Goal: Task Accomplishment & Management: Manage account settings

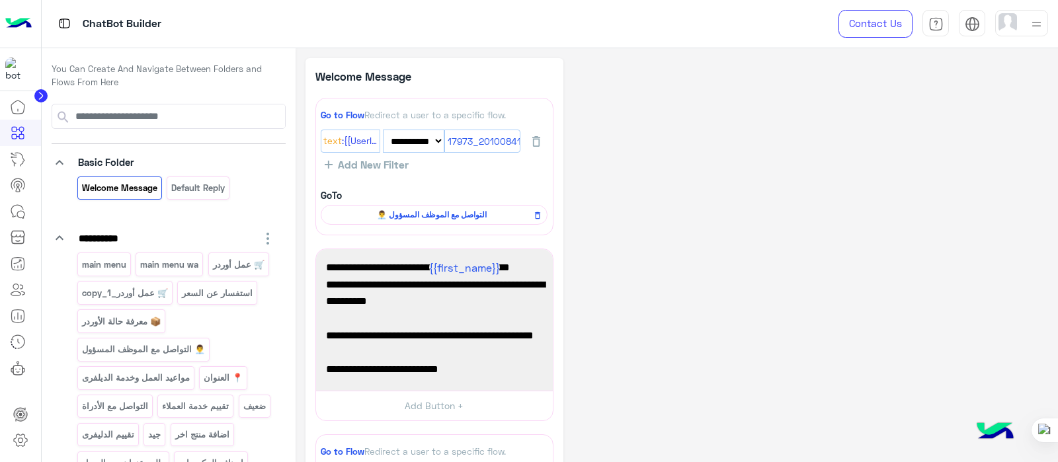
select select "*"
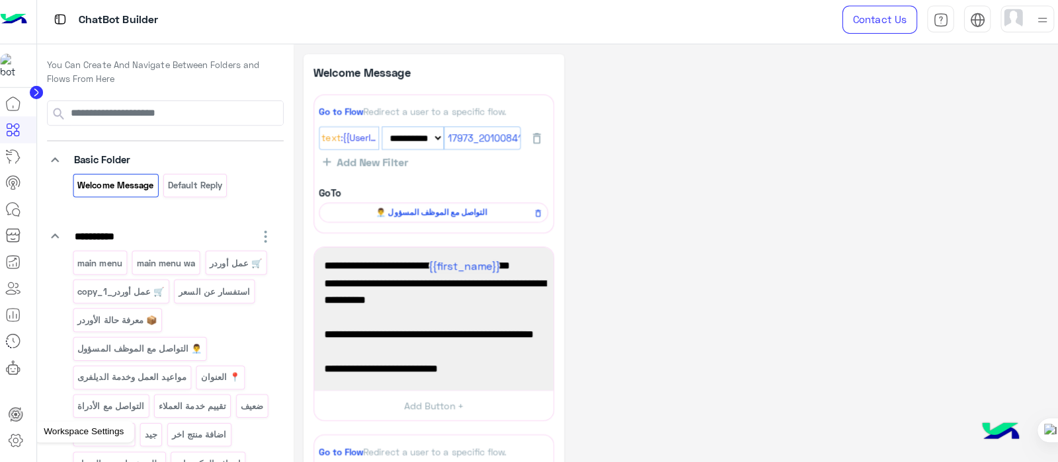
click at [19, 442] on icon at bounding box center [20, 440] width 5 height 5
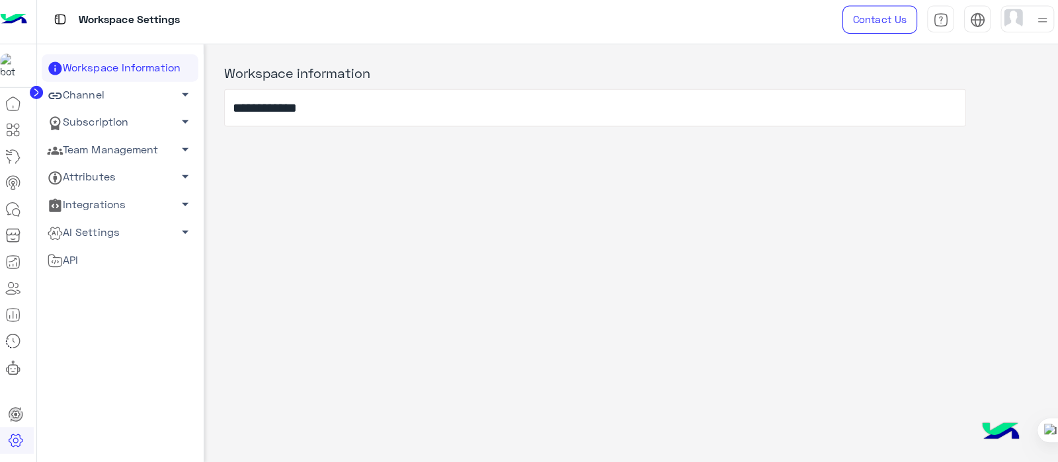
click at [99, 153] on link "Team Management arrow_drop_down" at bounding box center [123, 153] width 155 height 27
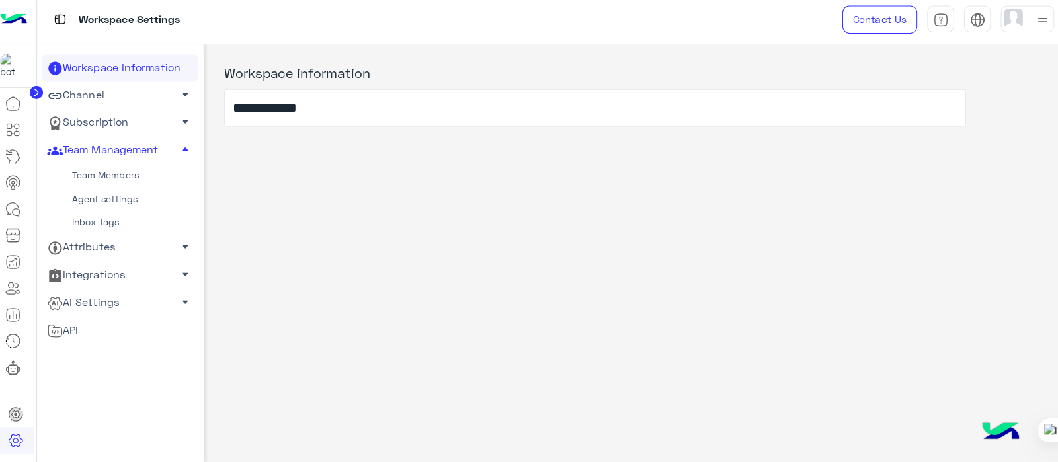
click at [93, 173] on link "Team Members" at bounding box center [123, 178] width 155 height 23
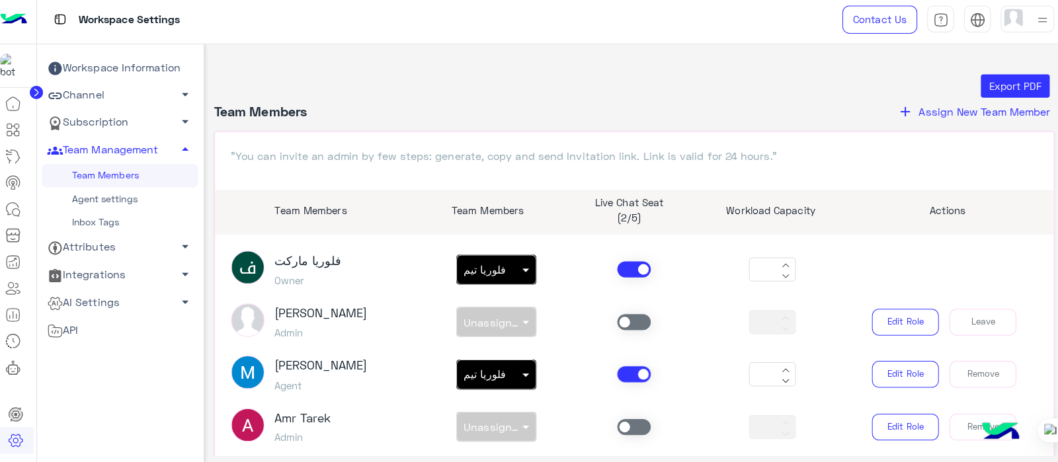
click at [932, 114] on span "Assign New Team Member" at bounding box center [979, 114] width 130 height 13
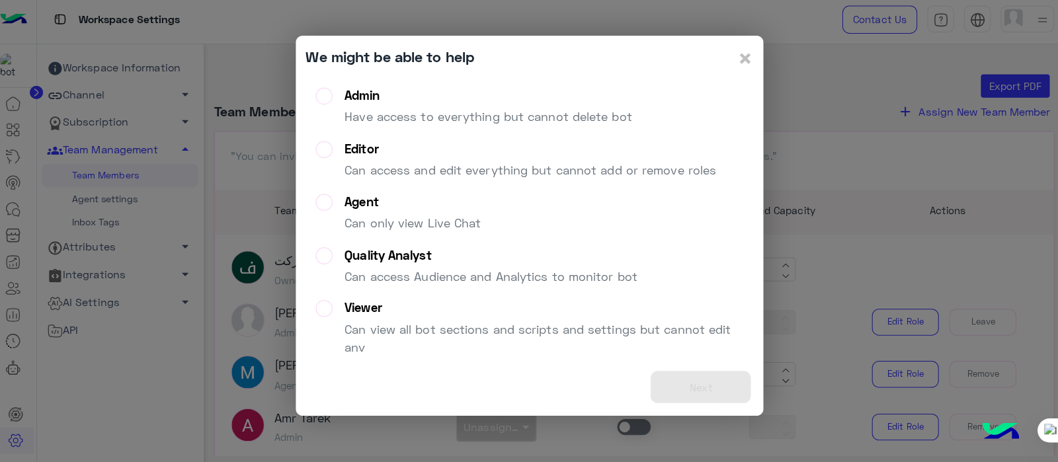
click at [333, 95] on label "Admin Have access to everything but cannot delete bot" at bounding box center [473, 115] width 313 height 48
click at [697, 380] on button "Next" at bounding box center [698, 388] width 99 height 32
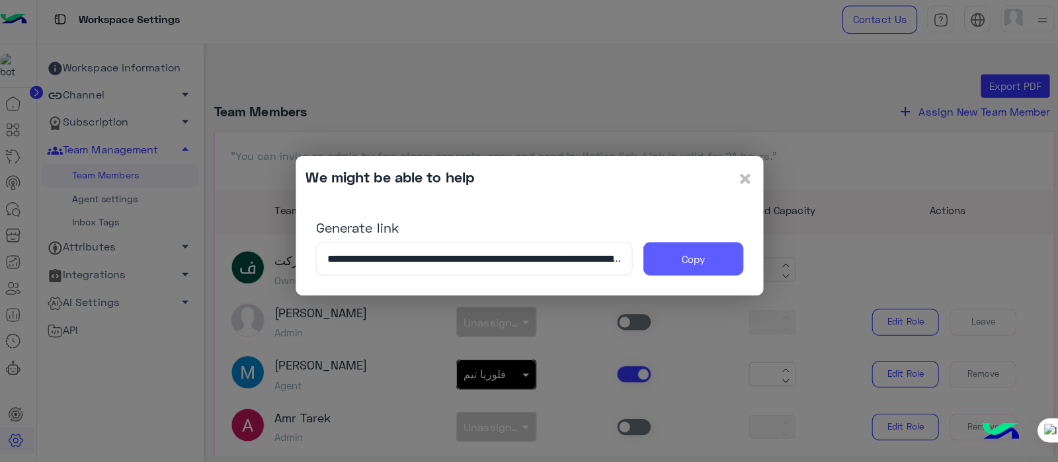
click at [688, 265] on button "Copy" at bounding box center [690, 260] width 99 height 33
click at [740, 180] on span "×" at bounding box center [743, 181] width 16 height 30
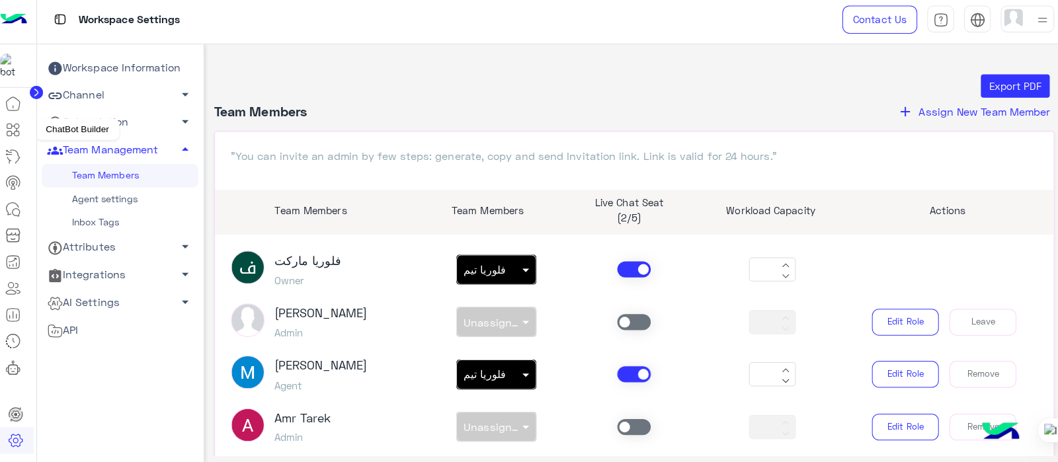
click at [11, 133] on icon at bounding box center [18, 133] width 16 height 16
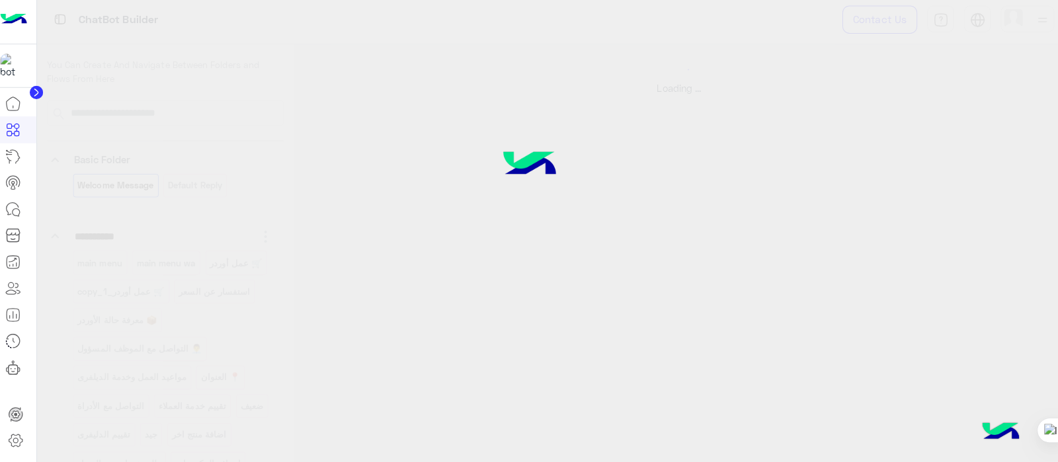
select select "*"
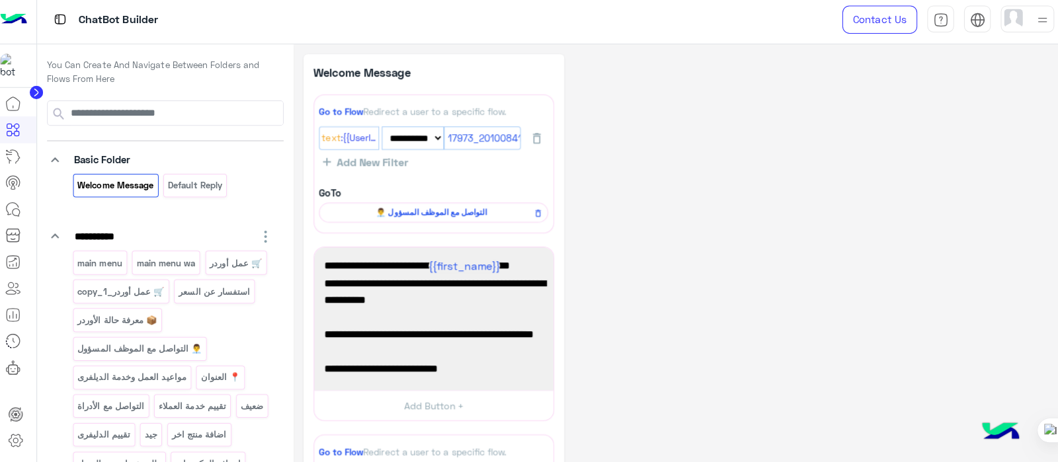
click at [13, 31] on img at bounding box center [18, 24] width 26 height 28
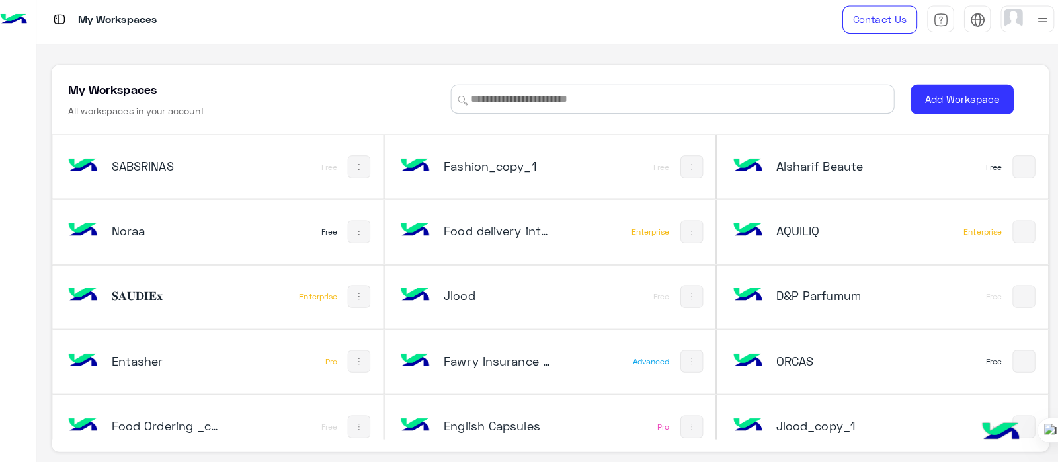
click at [629, 68] on div "My Workspaces All workspaces in your account Add Workspace SABSRINAS Free Fashi…" at bounding box center [549, 260] width 987 height 385
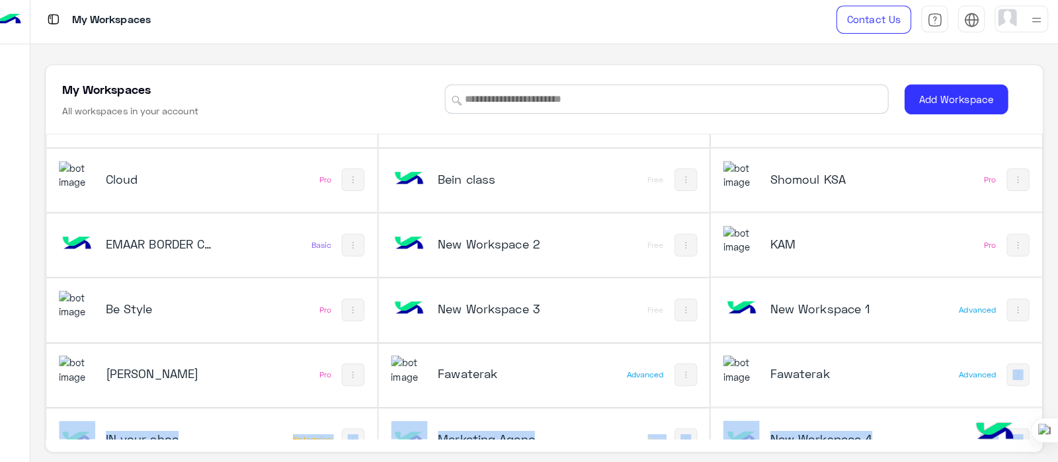
drag, startPoint x: 1039, startPoint y: 374, endPoint x: 1051, endPoint y: 415, distance: 42.7
click at [1051, 415] on div "My Workspaces All workspaces in your account Add Workspace SABSRINAS Free Fashi…" at bounding box center [549, 255] width 1017 height 415
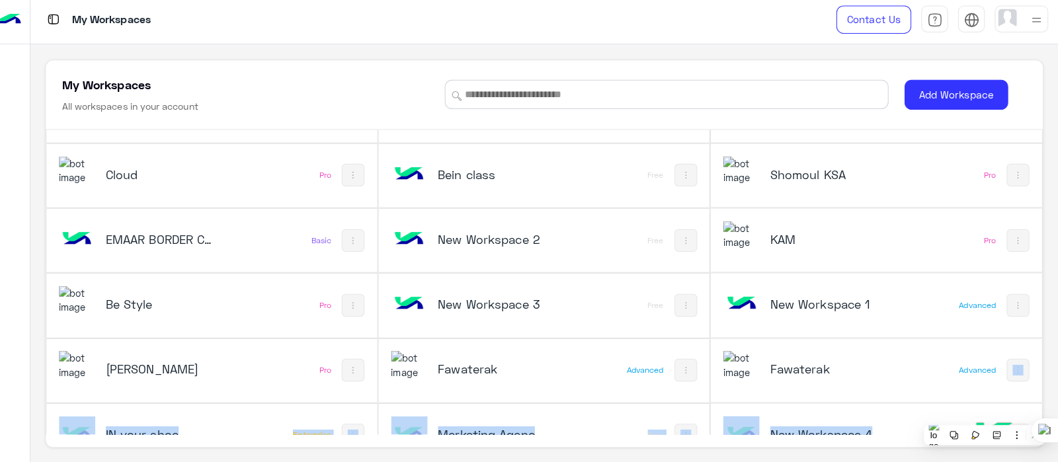
click at [286, 93] on div "My Workspaces All workspaces in your account" at bounding box center [253, 98] width 363 height 37
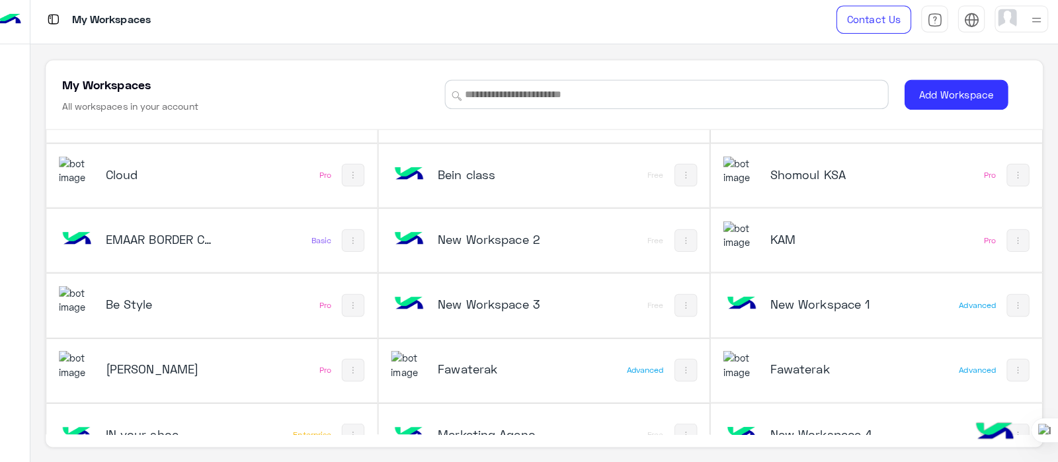
scroll to position [2646, 0]
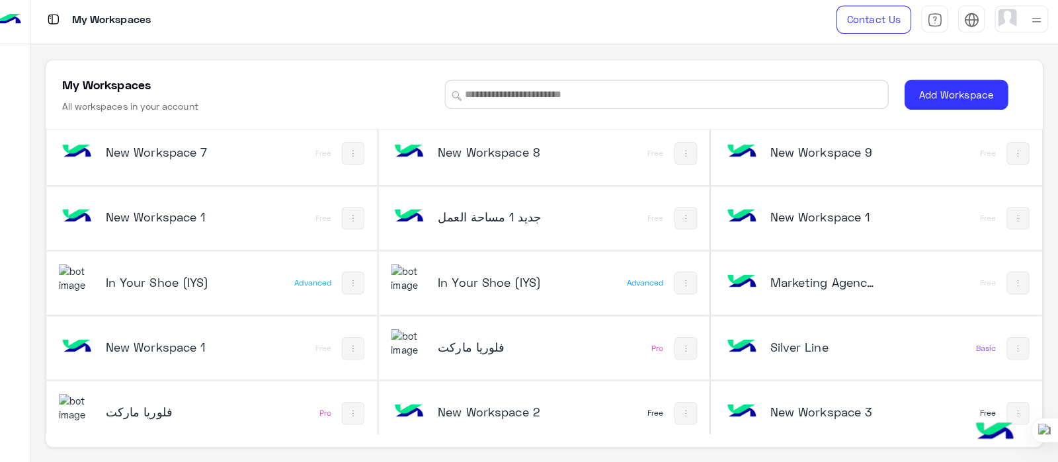
click at [491, 348] on div "فلوريا ماركت" at bounding box center [489, 349] width 182 height 38
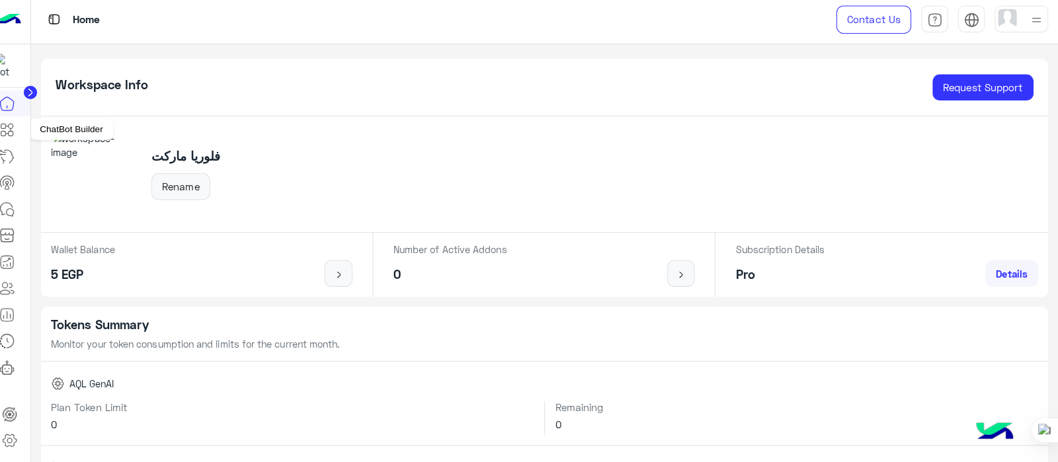
click at [16, 132] on icon at bounding box center [18, 133] width 16 height 16
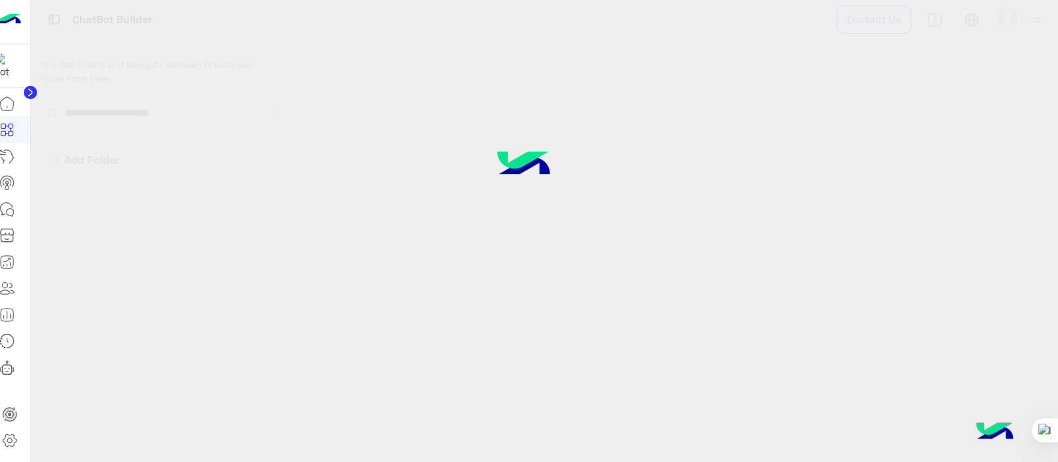
click at [16, 132] on icon at bounding box center [18, 133] width 16 height 16
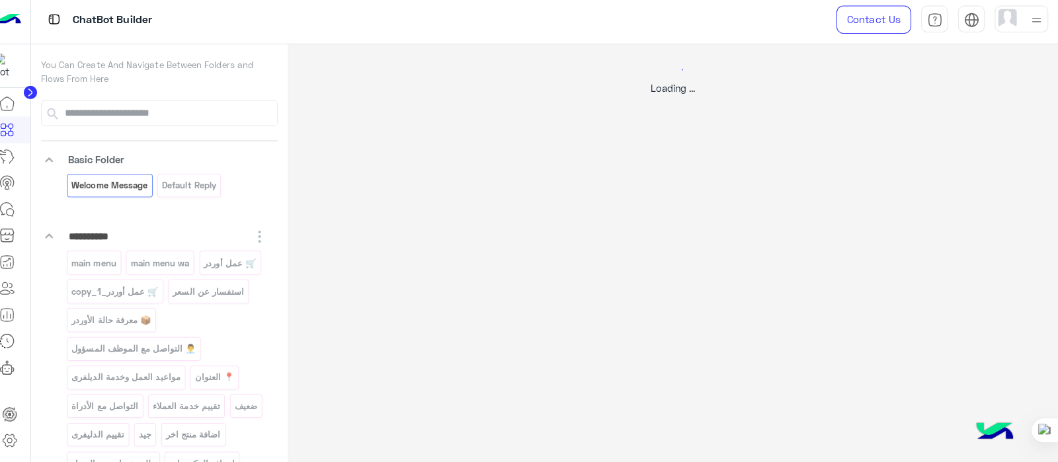
select select "*"
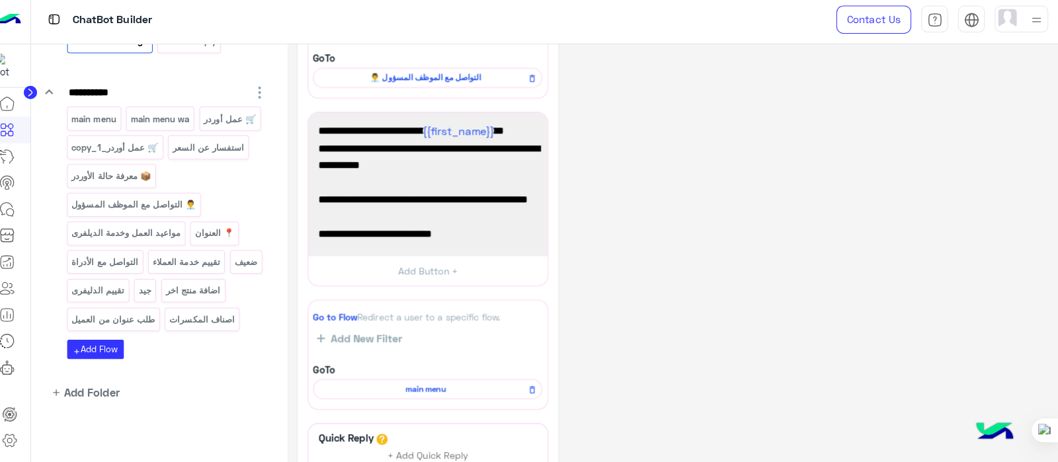
scroll to position [270, 0]
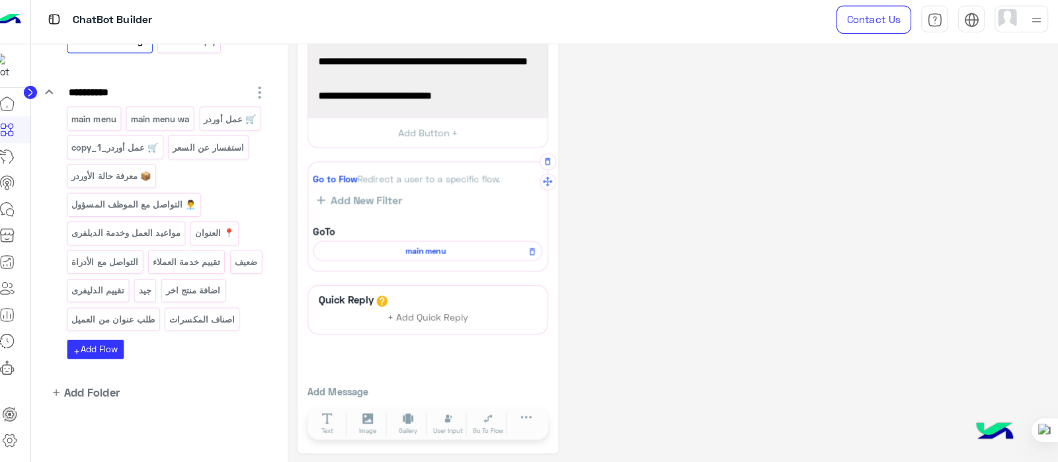
click at [446, 255] on span "main menu" at bounding box center [432, 253] width 208 height 12
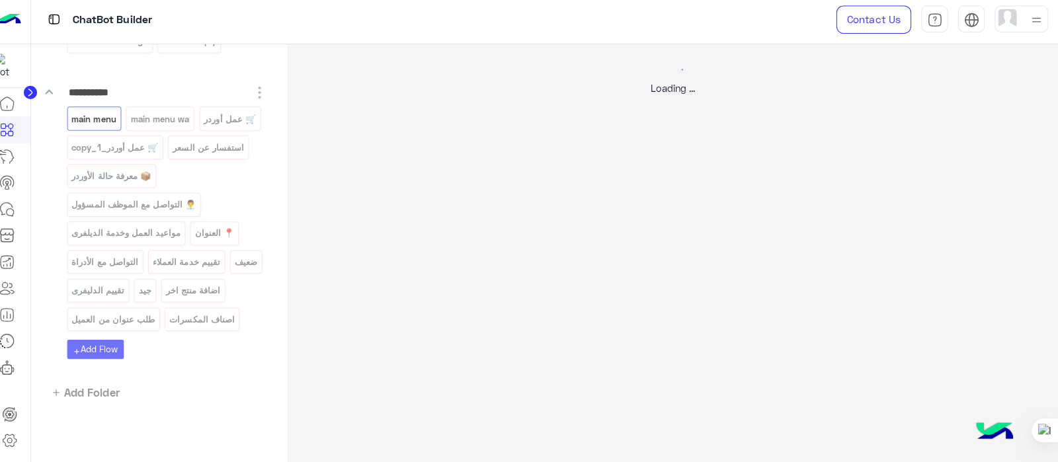
scroll to position [0, 0]
select select "*"
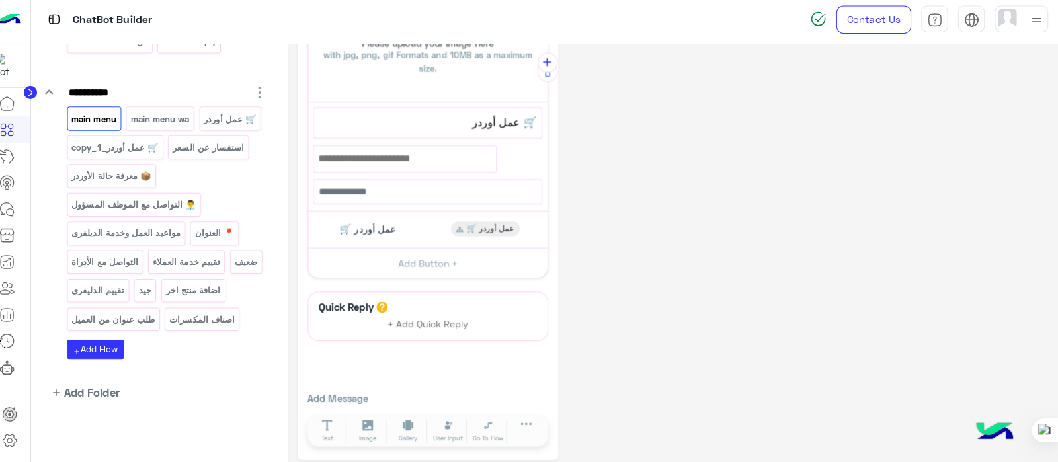
scroll to position [401, 0]
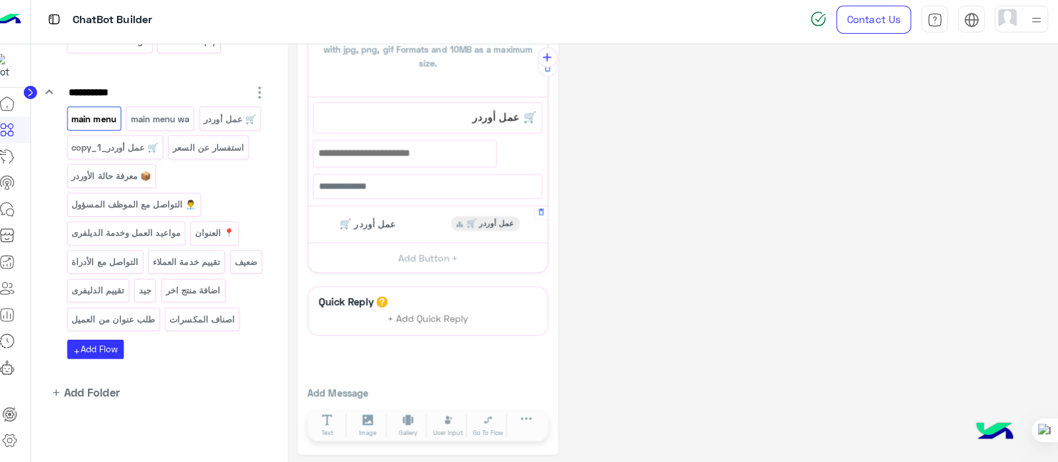
click at [370, 227] on span "🛒 عمل أوردر" at bounding box center [375, 226] width 56 height 12
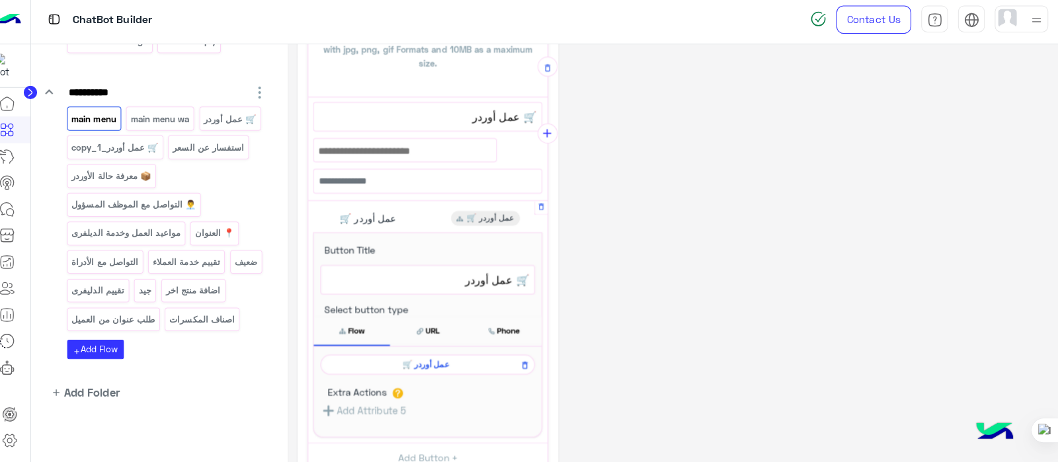
scroll to position [476, 0]
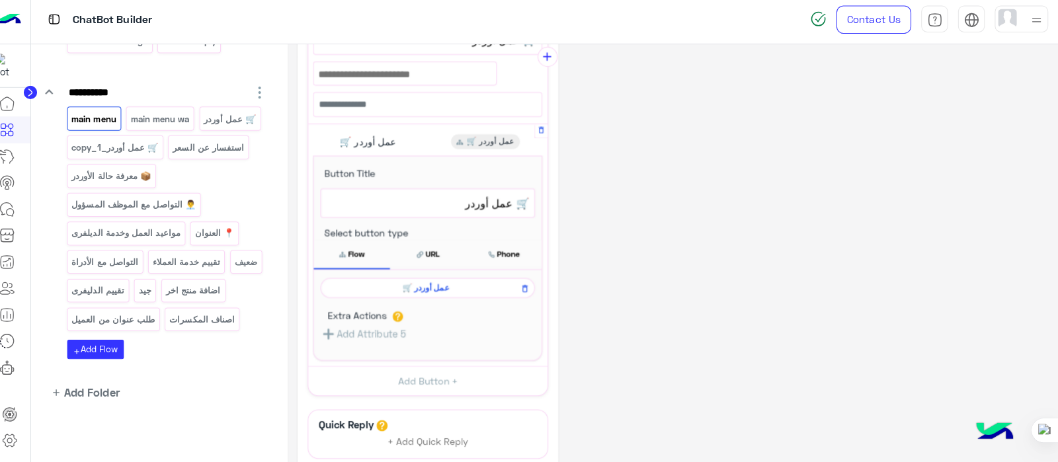
click at [413, 304] on icon at bounding box center [405, 316] width 24 height 24
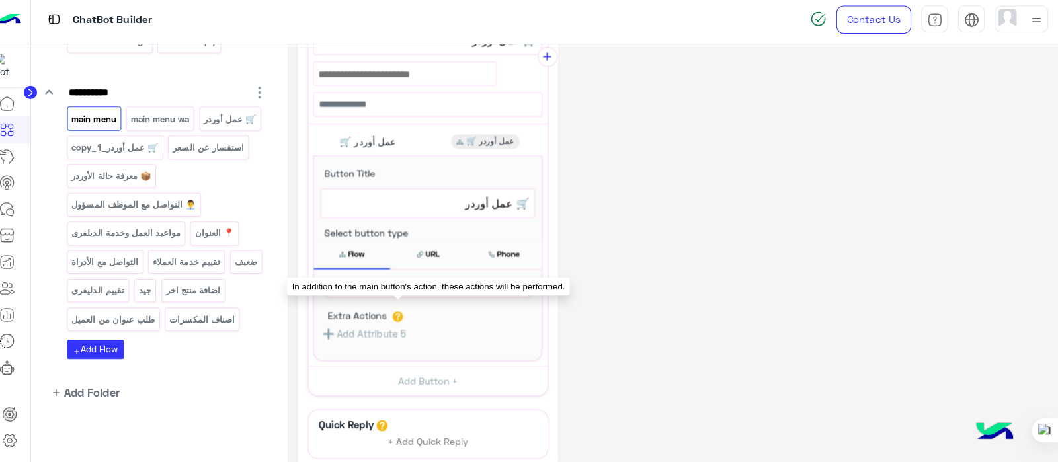
click at [620, 329] on div "**********" at bounding box center [677, 79] width 743 height 995
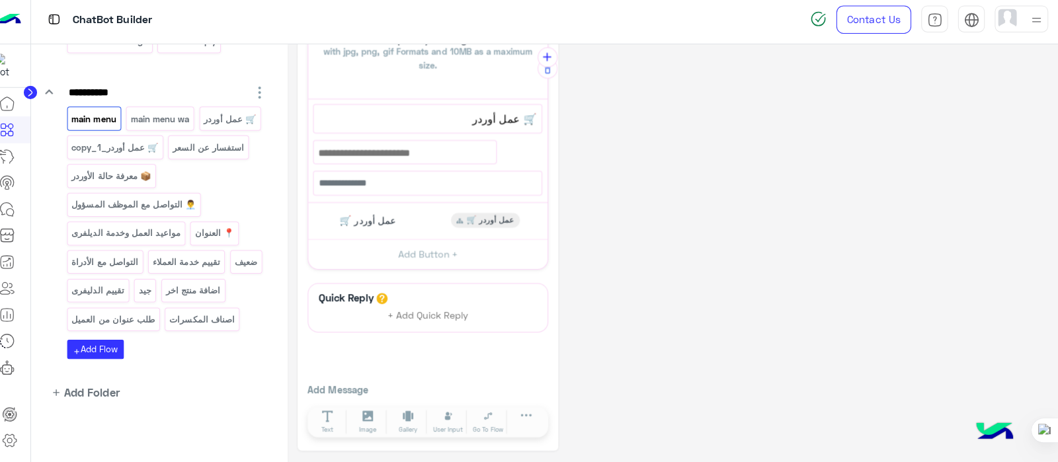
scroll to position [395, 0]
click at [377, 220] on span "🛒 عمل أوردر" at bounding box center [375, 226] width 56 height 12
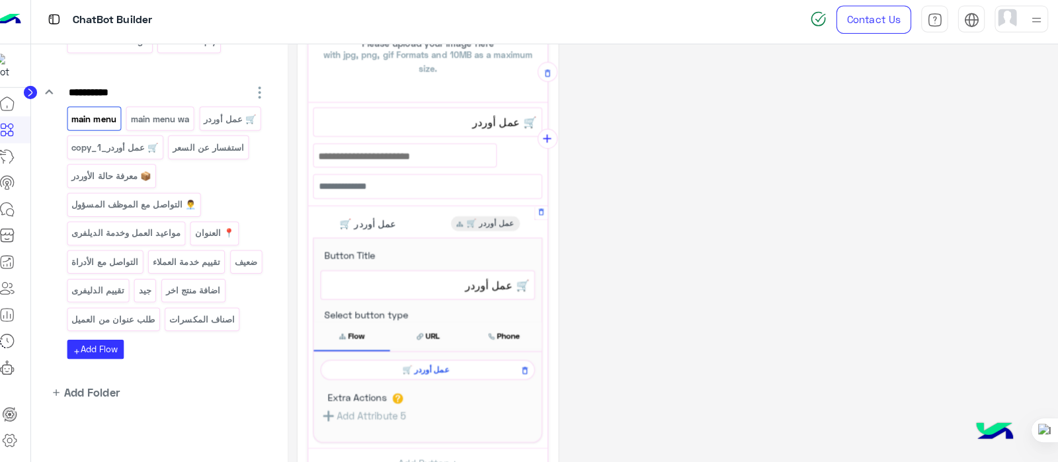
scroll to position [476, 0]
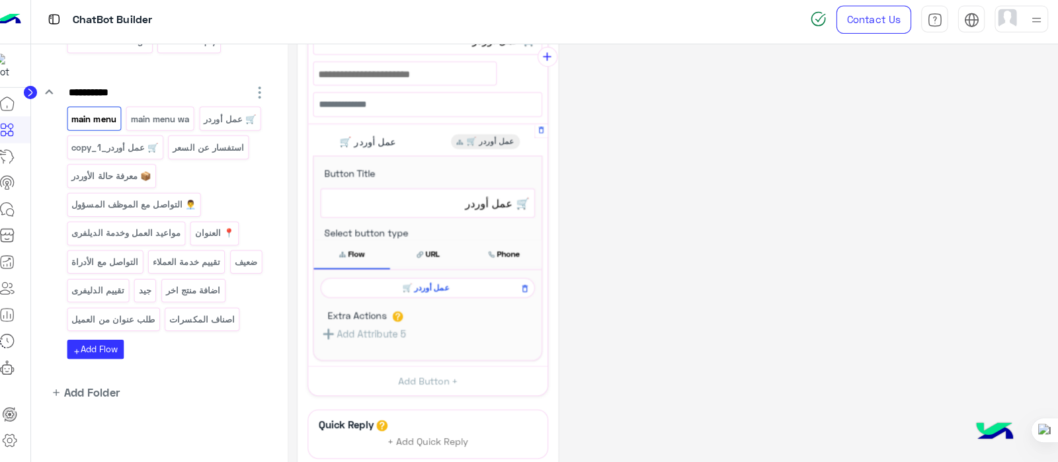
click at [445, 288] on span "🛒 عمل أوردر" at bounding box center [431, 290] width 193 height 12
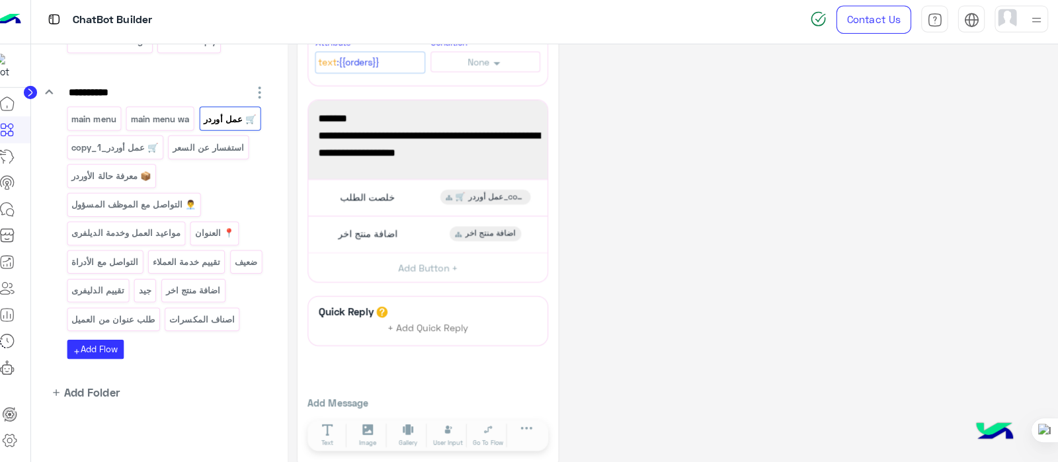
scroll to position [296, 0]
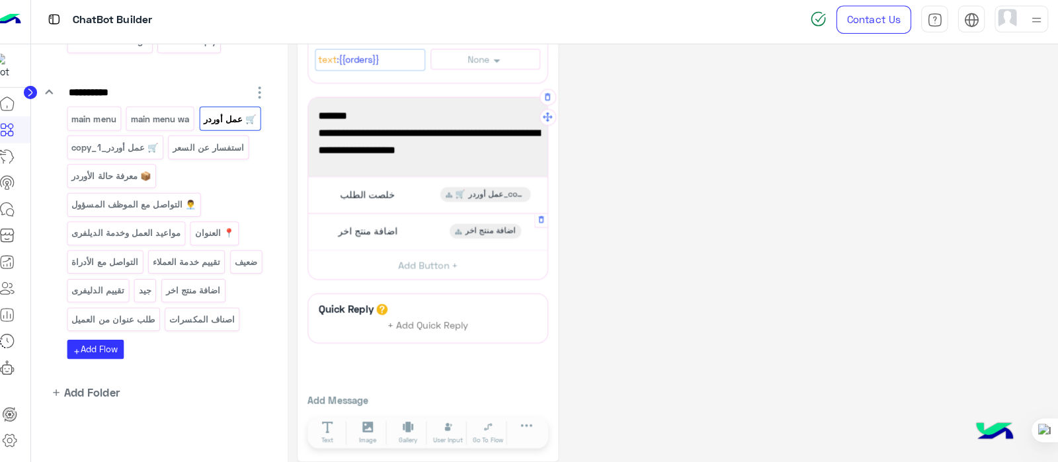
click at [360, 235] on span "اضافة منتج اخر" at bounding box center [374, 233] width 59 height 12
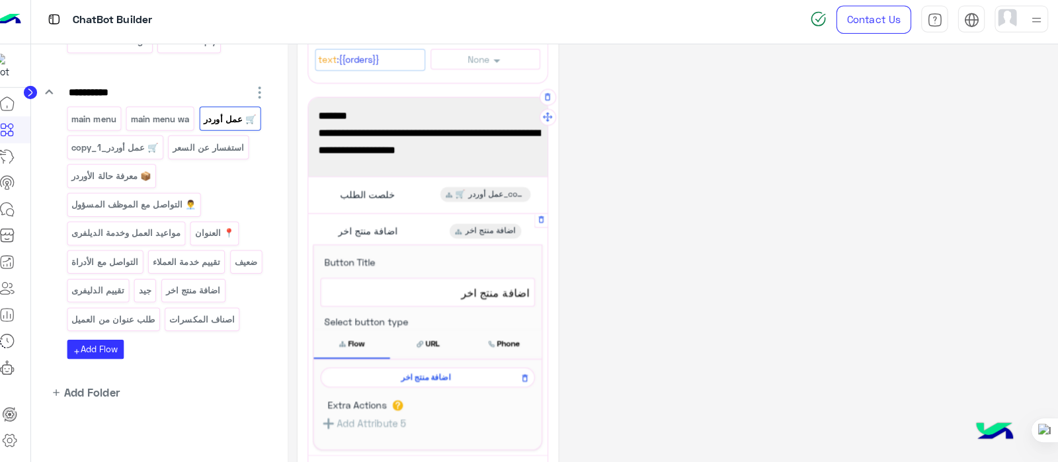
click at [433, 378] on span "اضافة منتج اخر" at bounding box center [431, 378] width 193 height 12
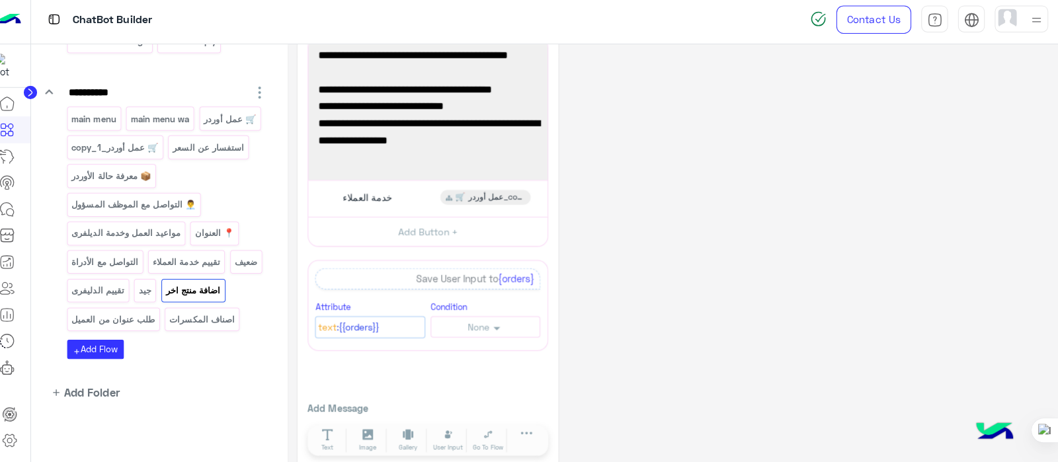
scroll to position [84, 0]
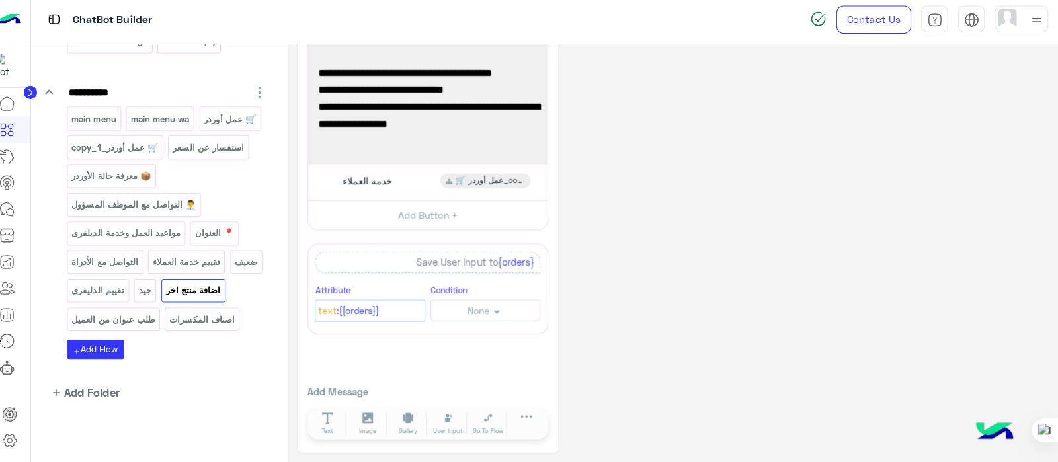
click at [642, 250] on div "**********" at bounding box center [677, 213] width 743 height 479
click at [497, 8] on div "ChatBot Builder" at bounding box center [381, 24] width 678 height 48
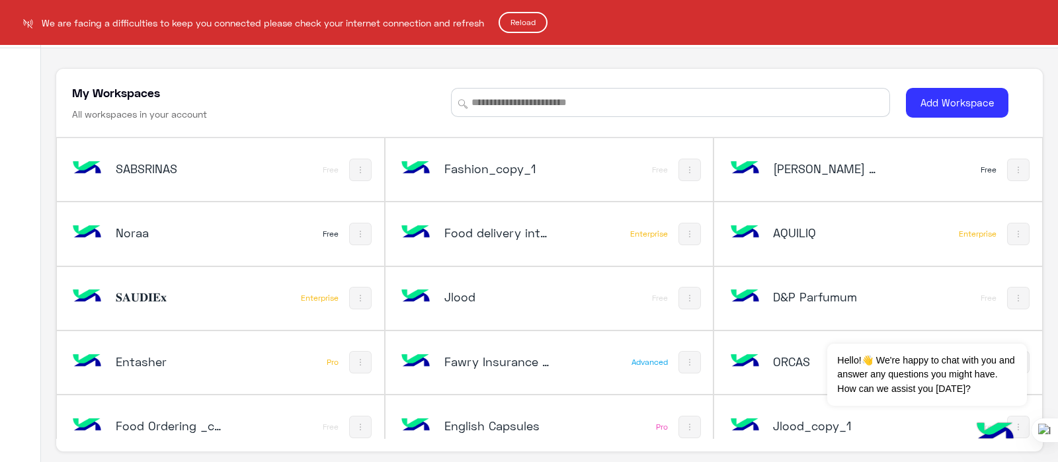
click at [536, 17] on button "Reload" at bounding box center [523, 22] width 49 height 21
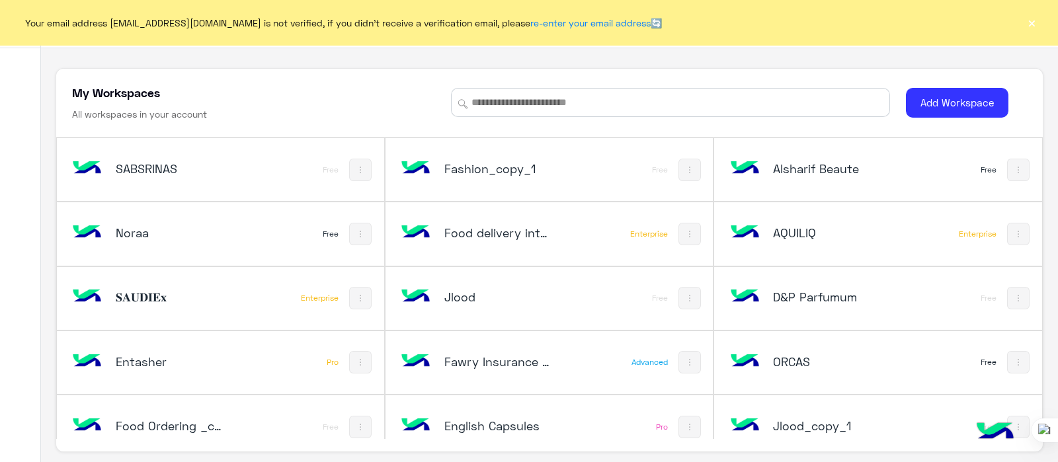
click at [1025, 27] on button "×" at bounding box center [1031, 22] width 13 height 13
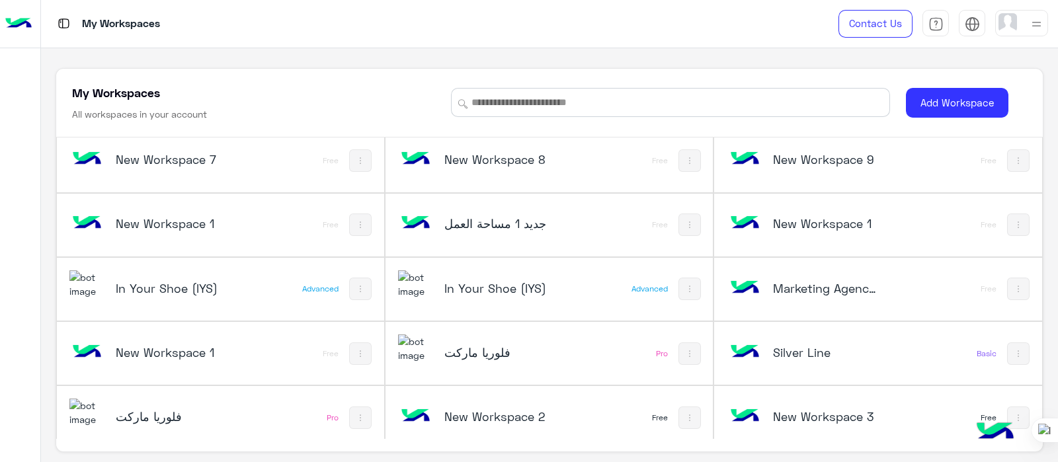
scroll to position [2646, 0]
click at [685, 348] on img at bounding box center [689, 353] width 11 height 11
click at [149, 410] on div at bounding box center [529, 231] width 1058 height 462
click at [209, 415] on div "فلوريا ماركت" at bounding box center [170, 418] width 109 height 19
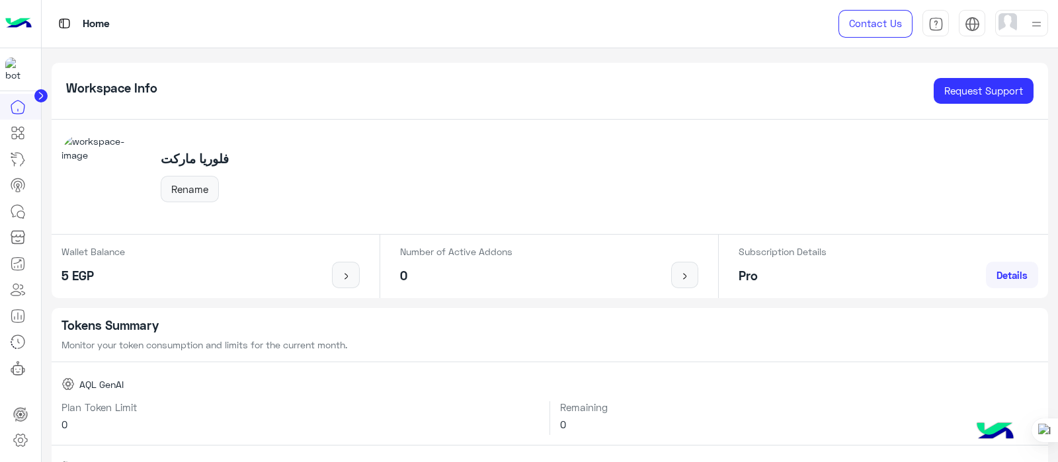
click at [210, 415] on div "Plan Token Limit 0" at bounding box center [301, 418] width 499 height 34
click at [10, 22] on img at bounding box center [18, 24] width 26 height 28
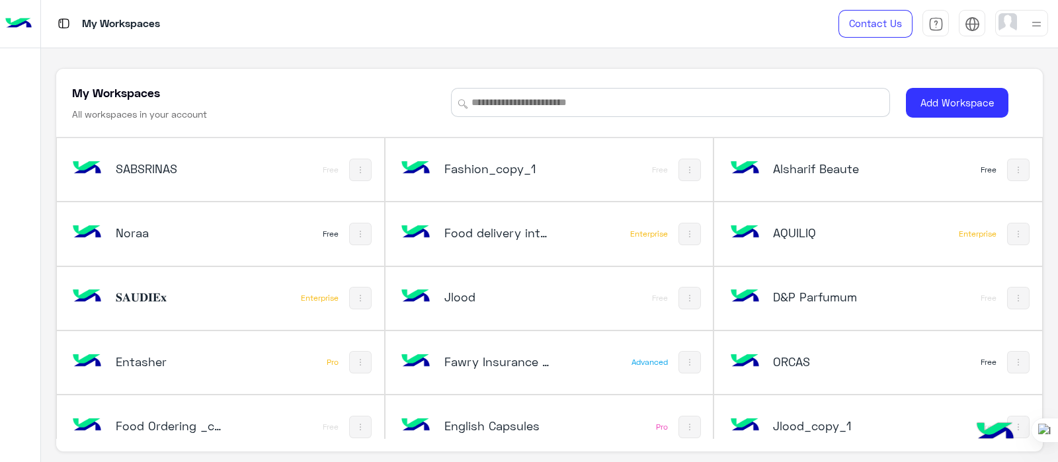
click at [665, 64] on div "My Workspaces All workspaces in your account Add Workspace SABSRINAS Free Fashi…" at bounding box center [549, 255] width 1017 height 415
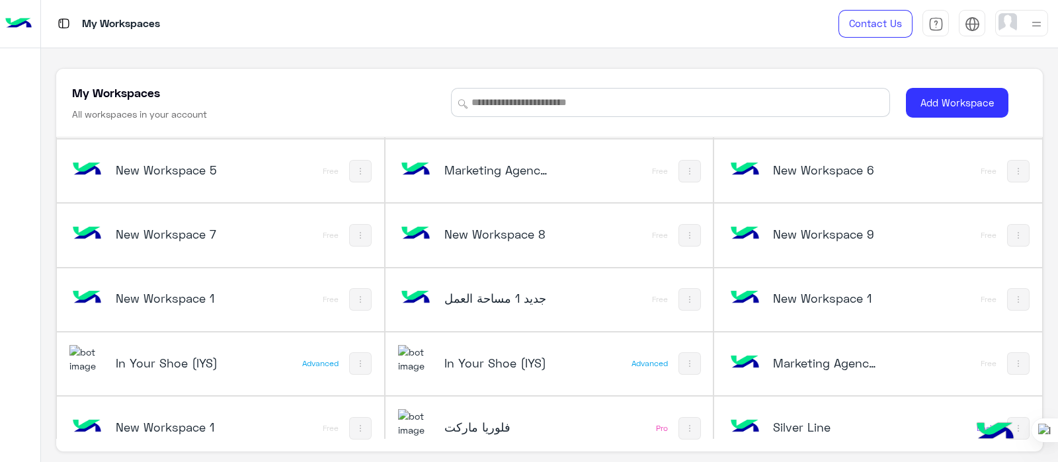
scroll to position [2646, 0]
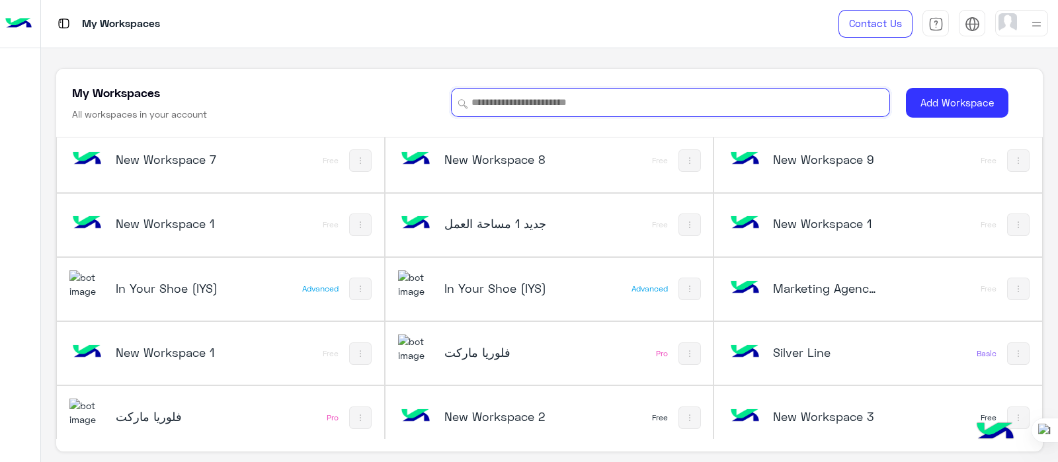
click at [552, 91] on input at bounding box center [670, 102] width 439 height 29
type input "*"
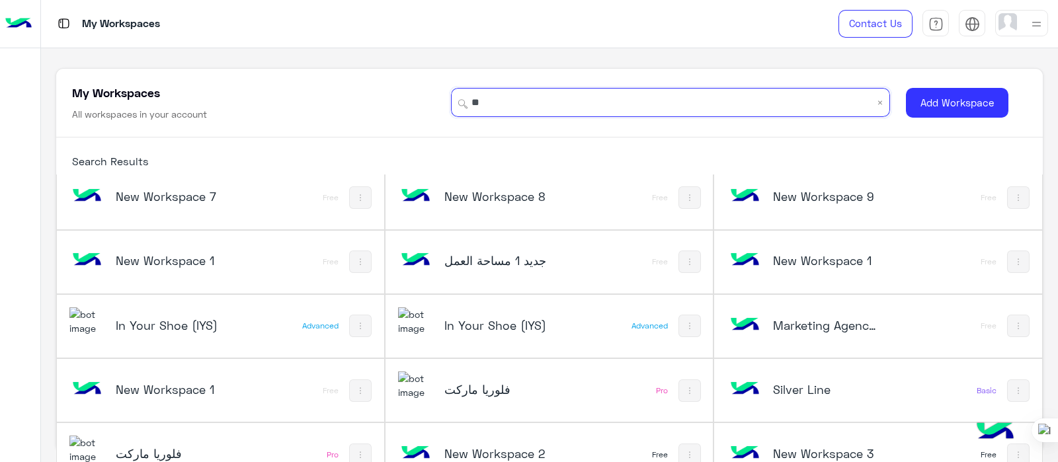
scroll to position [147, 0]
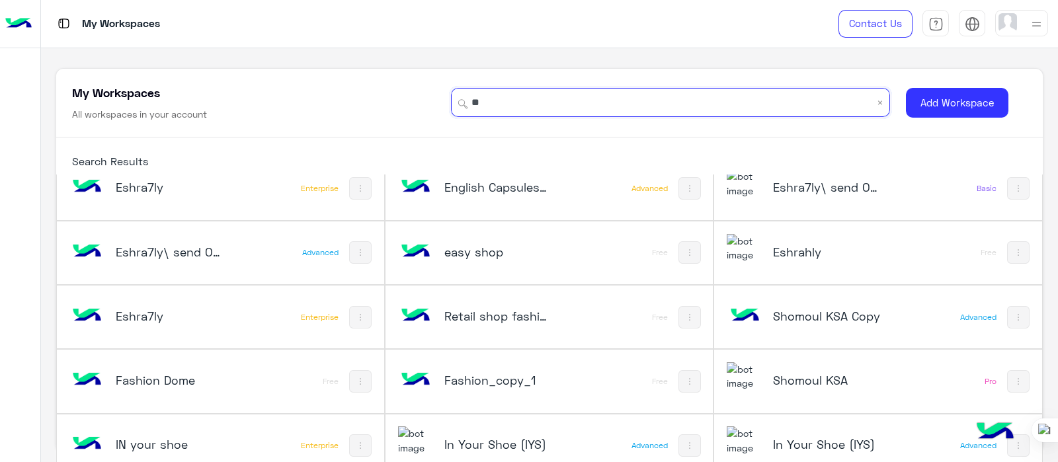
type input "**"
click at [757, 367] on div "Shomoul KSA" at bounding box center [818, 381] width 182 height 38
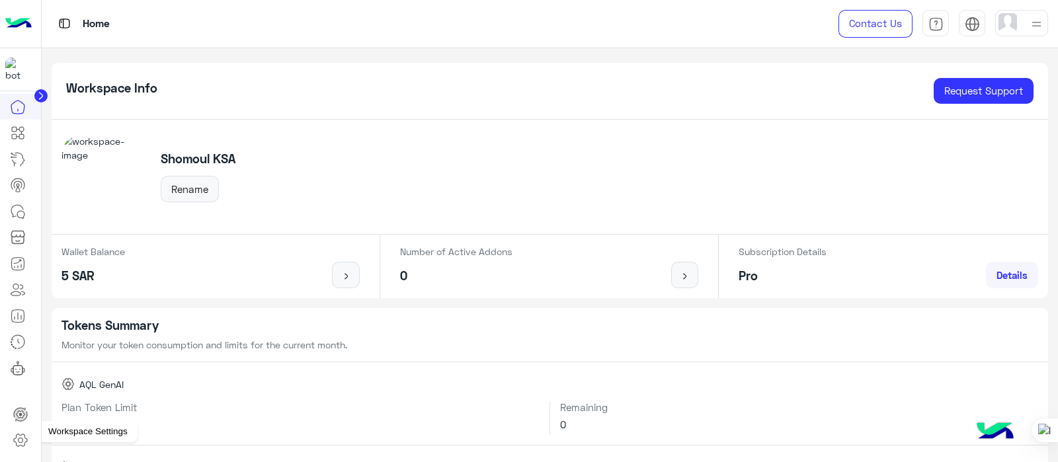
click at [20, 431] on link at bounding box center [21, 440] width 36 height 26
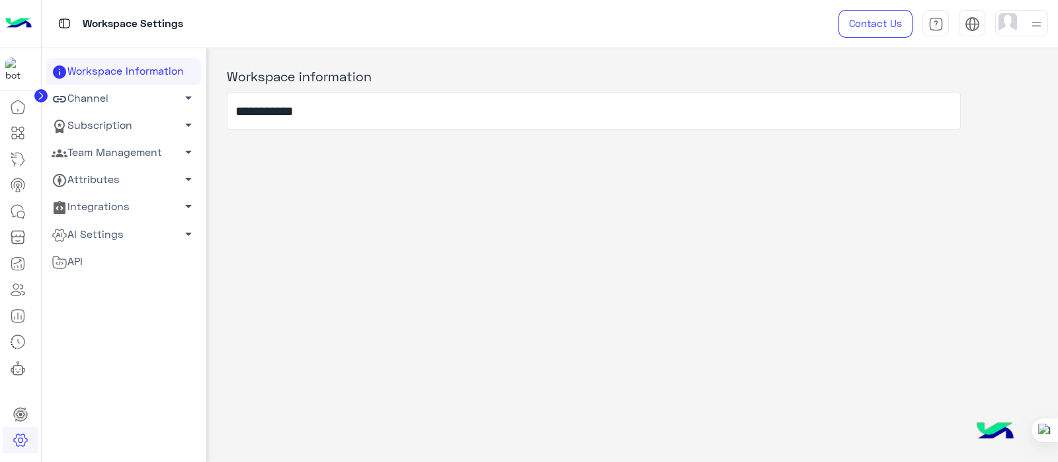
click at [91, 129] on link "Subscription arrow_drop_down" at bounding box center [123, 125] width 155 height 27
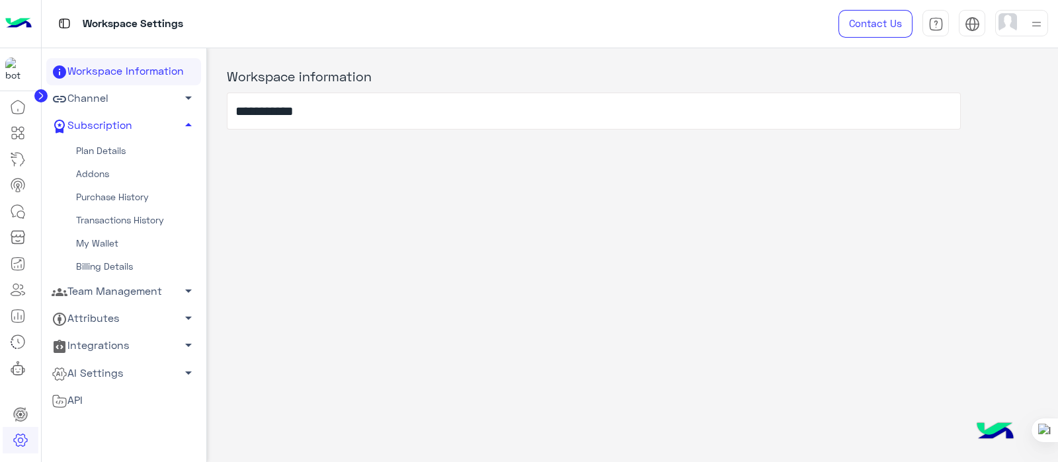
click at [92, 147] on link "Plan Details" at bounding box center [123, 151] width 155 height 23
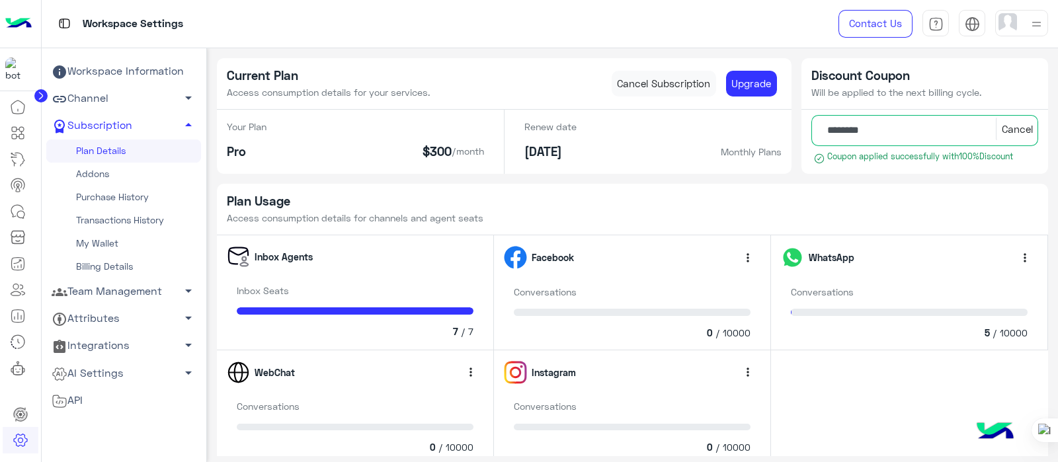
drag, startPoint x: 1057, startPoint y: 119, endPoint x: 1057, endPoint y: 284, distance: 164.7
click at [1057, 284] on div at bounding box center [1057, 231] width 1 height 462
drag, startPoint x: 1057, startPoint y: 220, endPoint x: 1057, endPoint y: 386, distance: 166.0
click at [1057, 386] on div at bounding box center [1057, 231] width 1 height 462
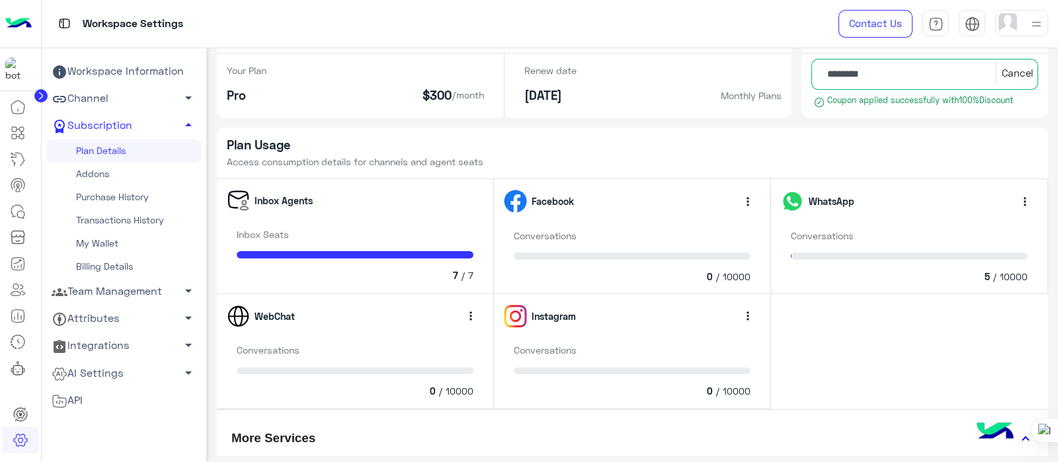
scroll to position [60, 0]
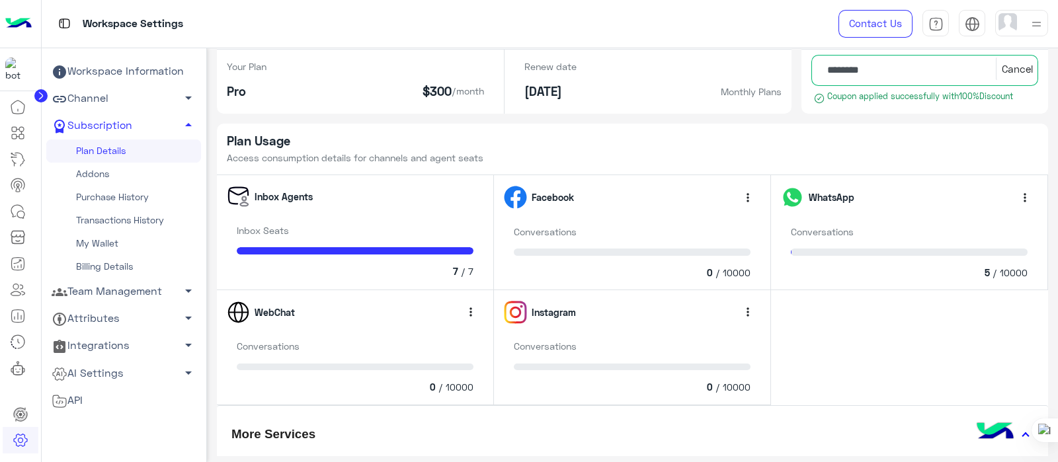
click at [128, 103] on link "Channel arrow_drop_down" at bounding box center [123, 98] width 155 height 27
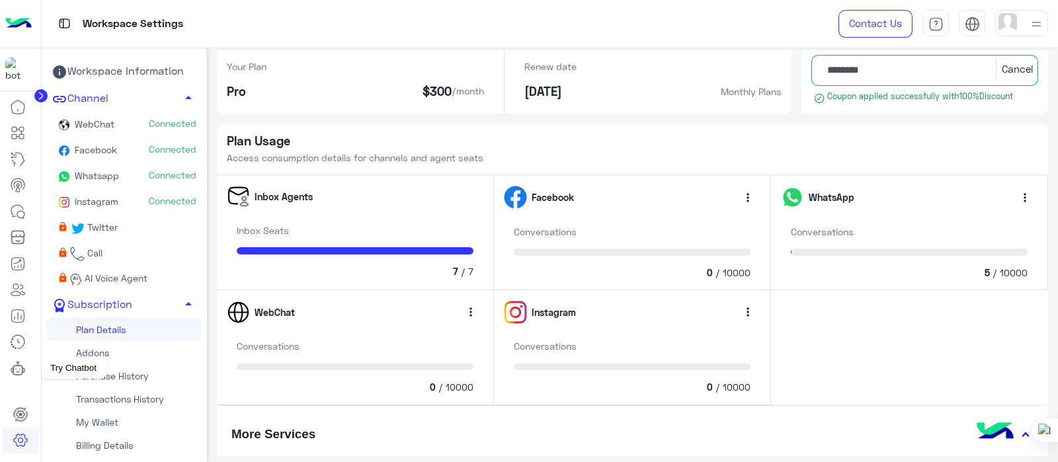
click at [17, 366] on icon at bounding box center [18, 368] width 16 height 16
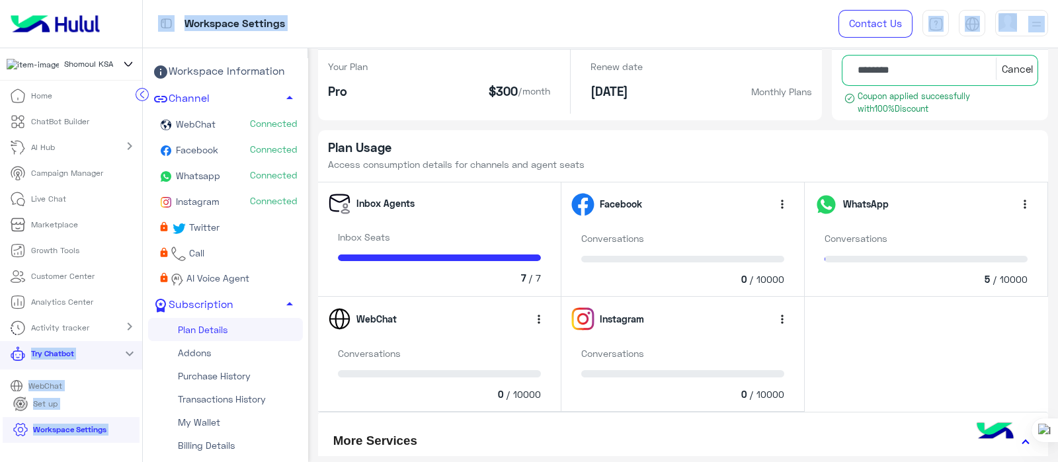
drag, startPoint x: 143, startPoint y: 298, endPoint x: 139, endPoint y: 325, distance: 27.4
click at [140, 325] on div "Shomoul KSA Home ChatBot Builder AI Hub chevron_right Campaign Manager Live Cha…" at bounding box center [529, 231] width 1058 height 462
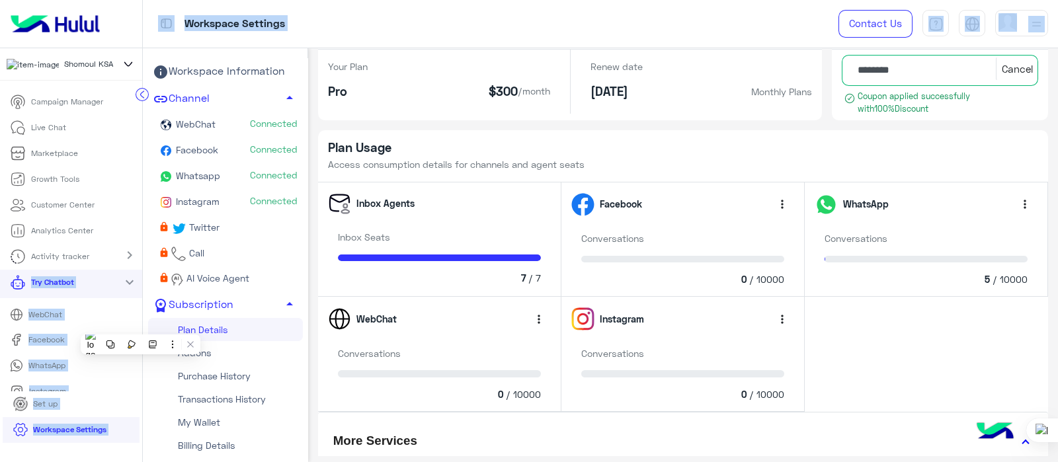
scroll to position [86, 0]
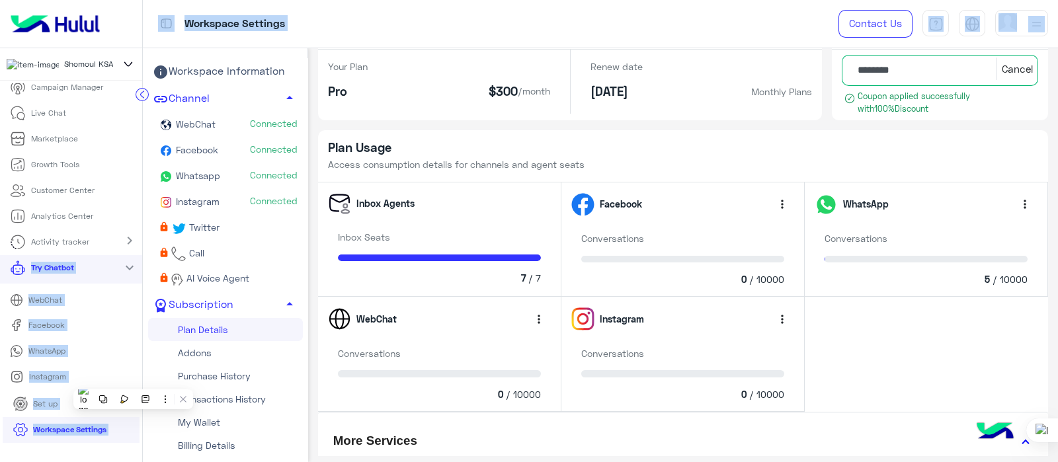
click at [36, 356] on p "WhatsApp" at bounding box center [46, 351] width 47 height 12
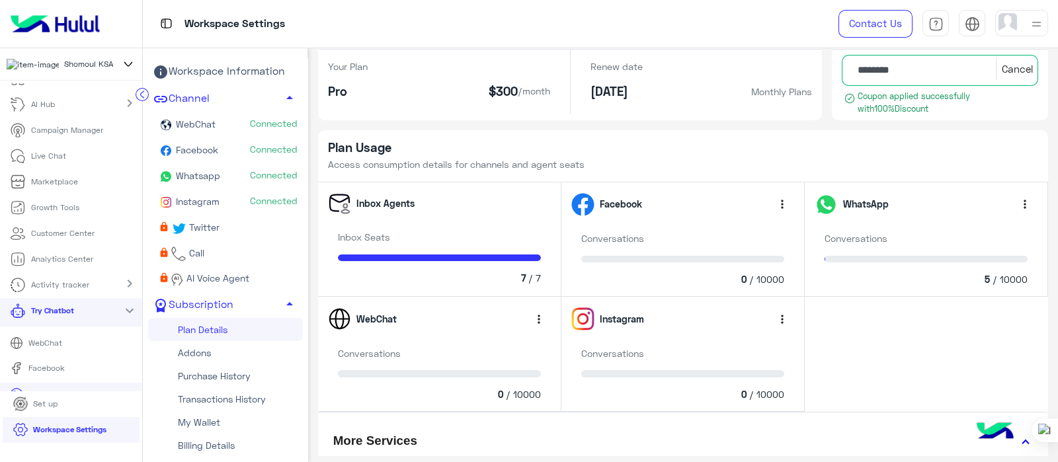
scroll to position [42, 0]
click at [20, 164] on icon at bounding box center [18, 157] width 16 height 16
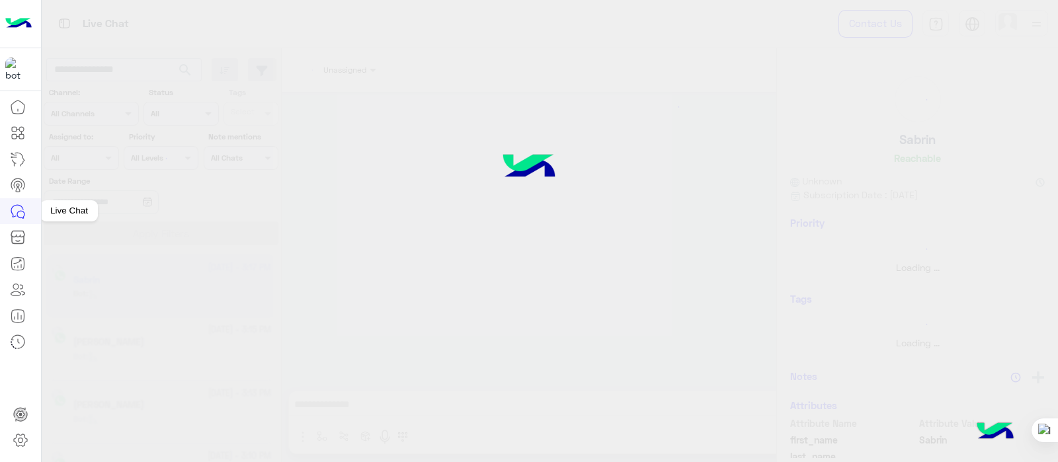
click at [19, 214] on icon at bounding box center [18, 212] width 16 height 16
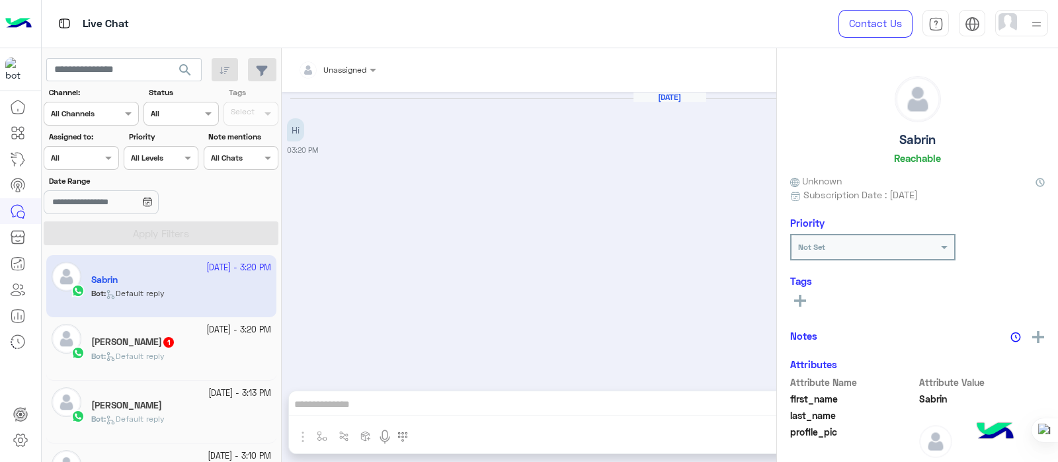
scroll to position [770, 0]
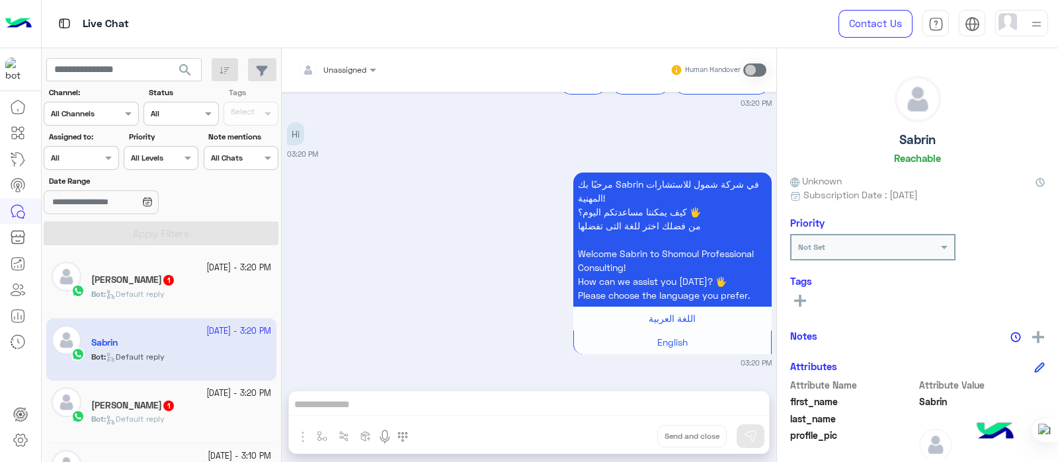
click at [165, 420] on span "Default reply" at bounding box center [135, 419] width 59 height 10
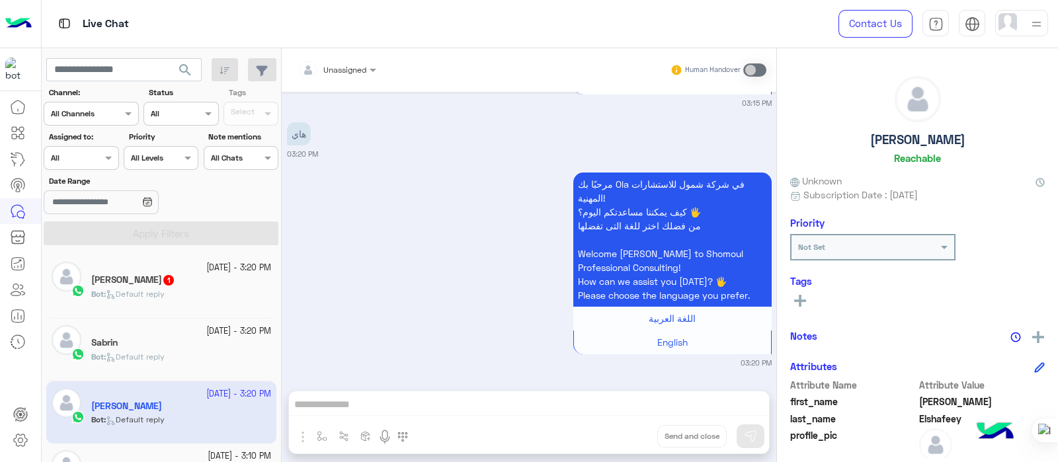
click at [179, 279] on div "[PERSON_NAME] 1" at bounding box center [181, 281] width 180 height 14
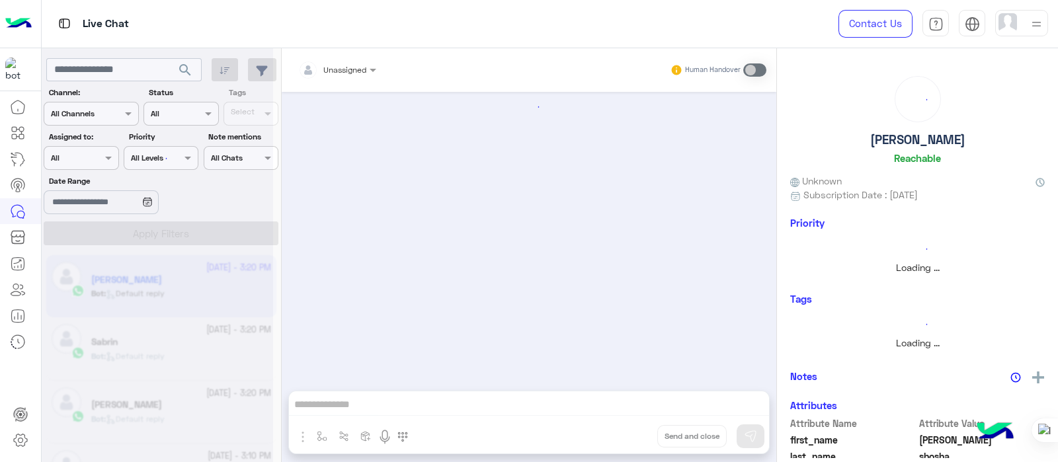
scroll to position [1035, 0]
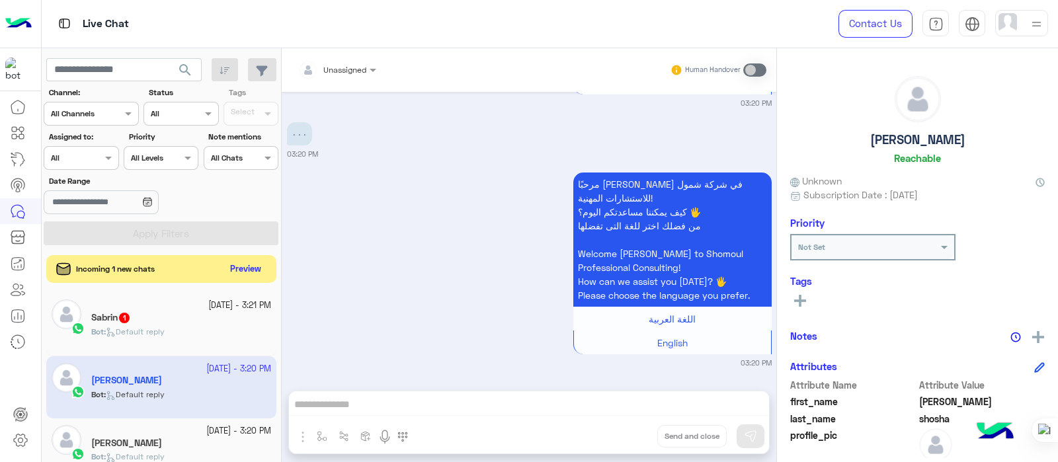
click at [253, 273] on button "Preview" at bounding box center [245, 270] width 41 height 18
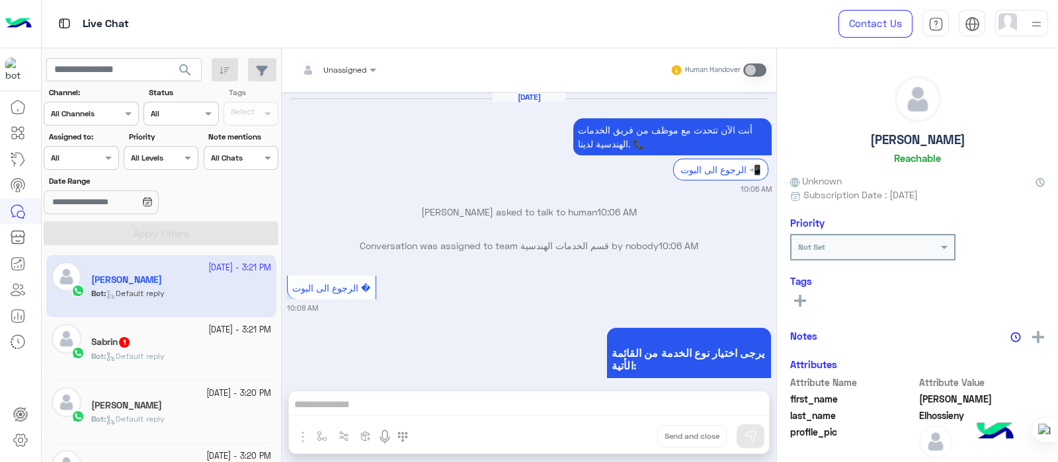
scroll to position [485, 0]
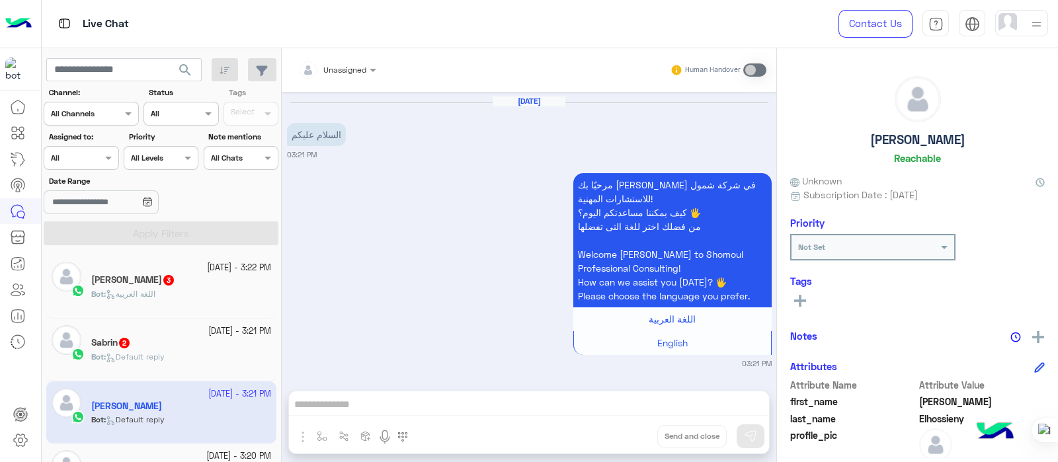
click at [169, 303] on div "Bot : اللغة العربية" at bounding box center [181, 299] width 180 height 23
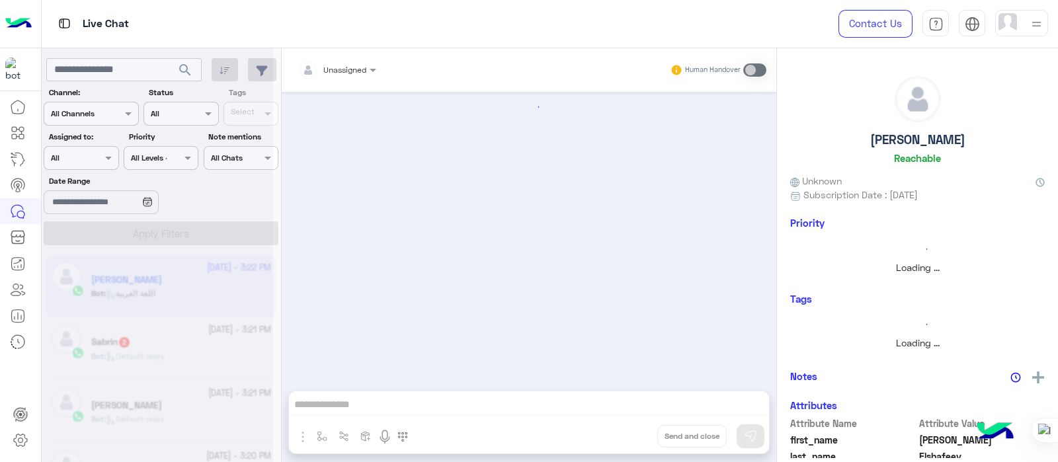
scroll to position [903, 0]
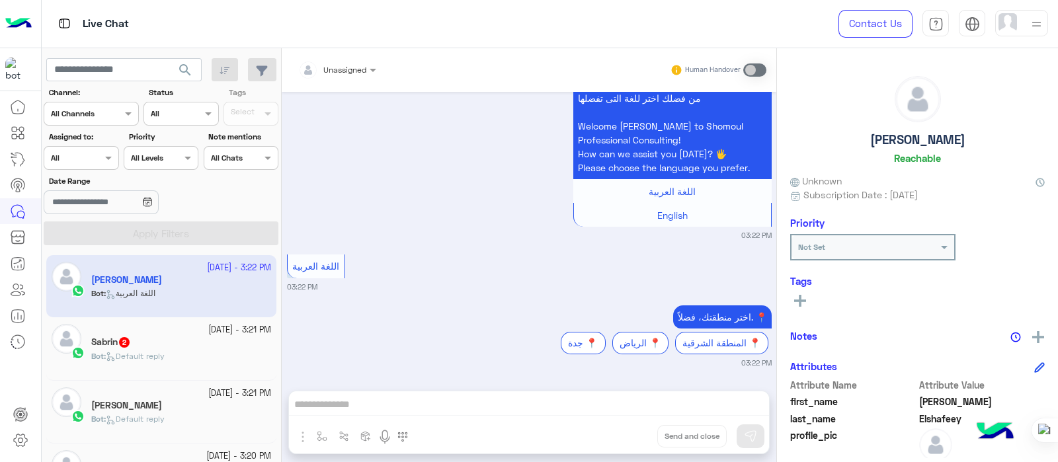
click at [478, 245] on div "[DATE] هاي 03:15 PM مرحبًا بك Ola في شركة شمول للاستشارات المهنية! كيف يمكننا م…" at bounding box center [529, 235] width 495 height 286
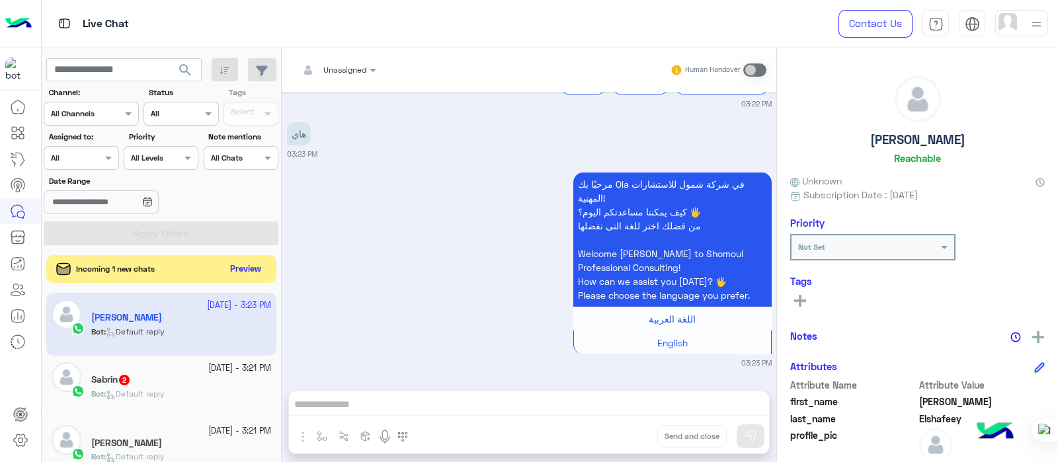
click at [241, 269] on button "Preview" at bounding box center [245, 270] width 41 height 18
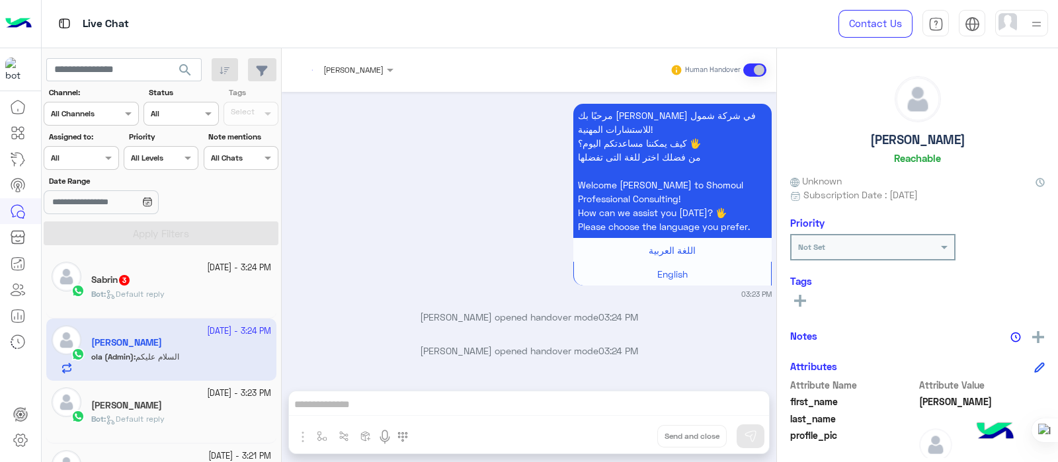
scroll to position [149, 0]
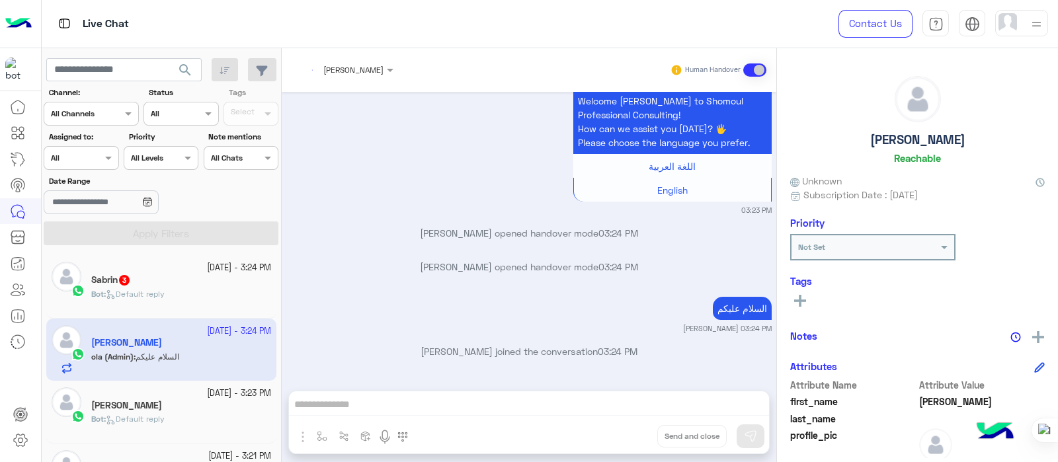
click at [140, 286] on div "Sabrin 3" at bounding box center [181, 281] width 180 height 14
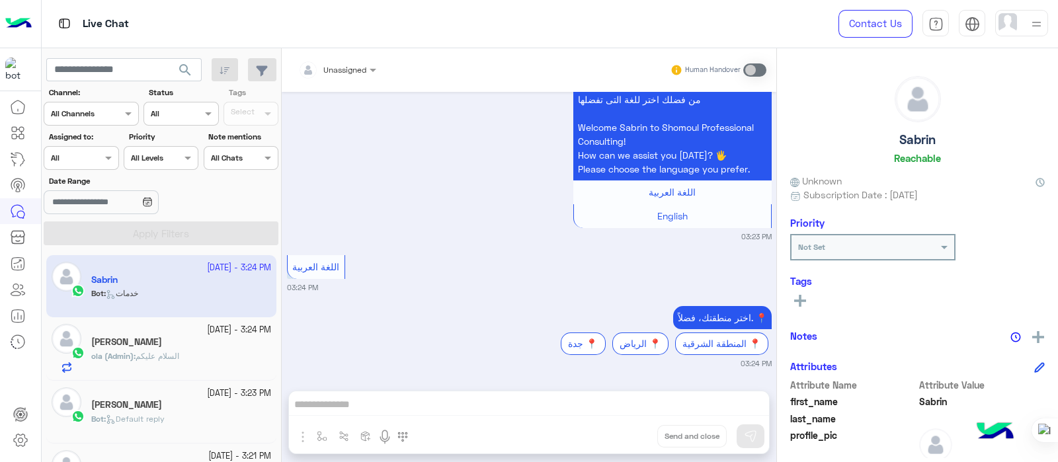
scroll to position [1172, 0]
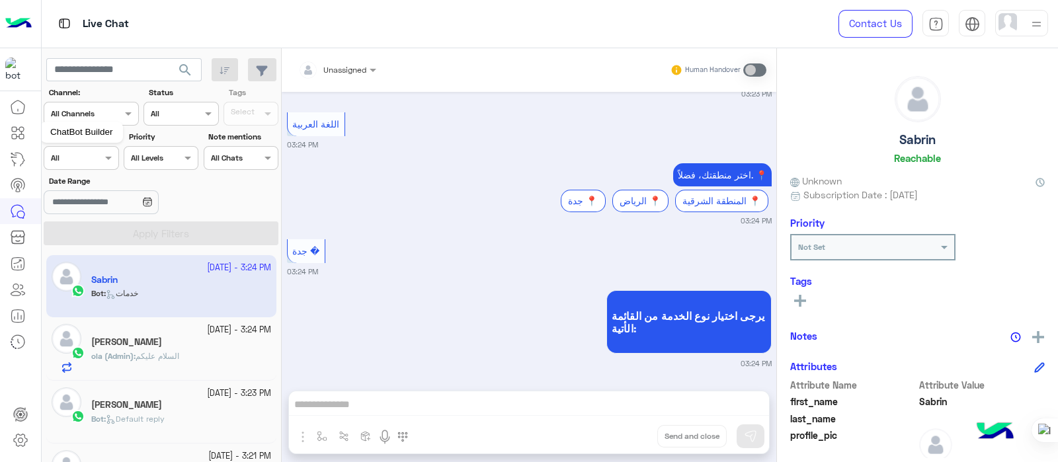
click at [11, 132] on icon at bounding box center [18, 133] width 16 height 16
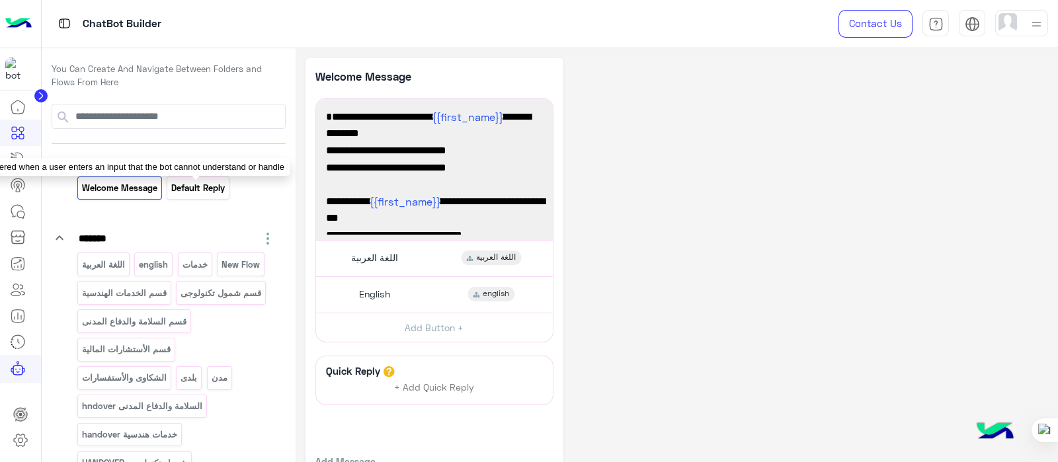
click at [205, 186] on p "Default reply" at bounding box center [199, 188] width 56 height 15
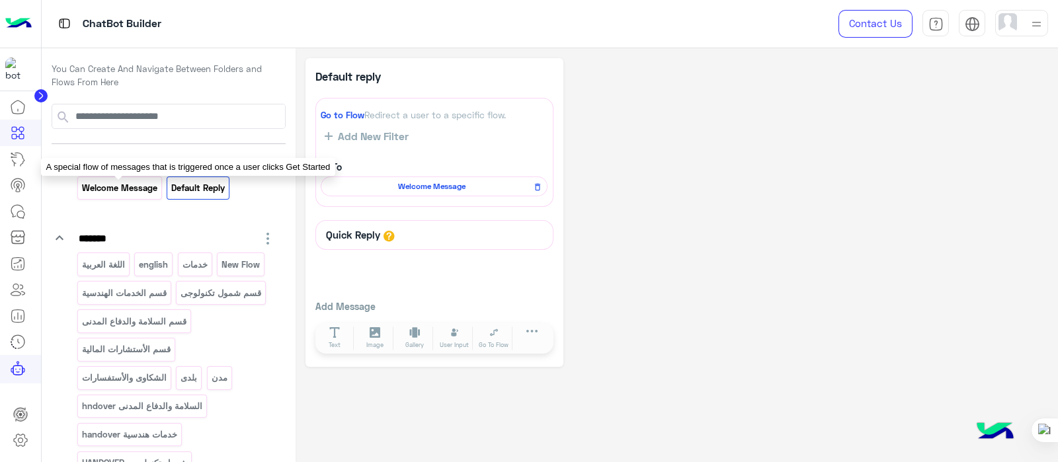
click at [86, 186] on p "Welcome Message" at bounding box center [119, 188] width 77 height 15
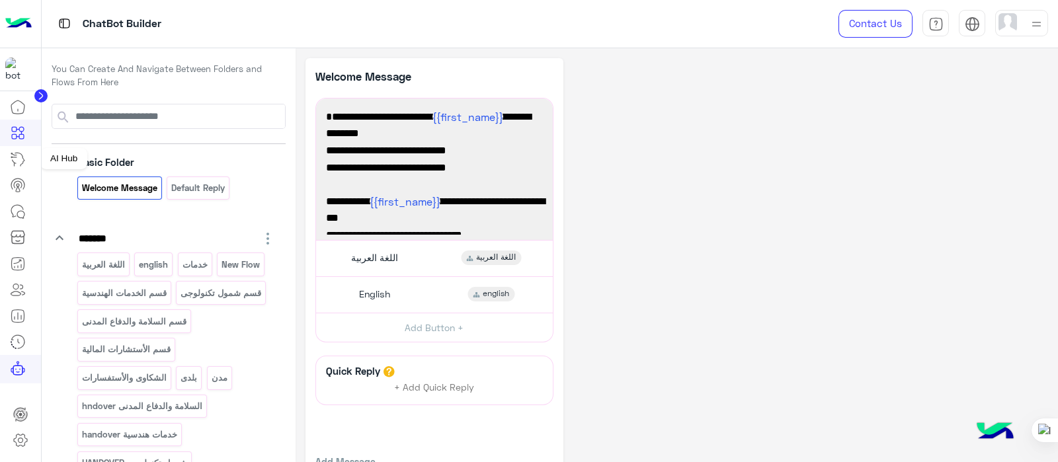
click at [11, 162] on icon at bounding box center [18, 159] width 16 height 16
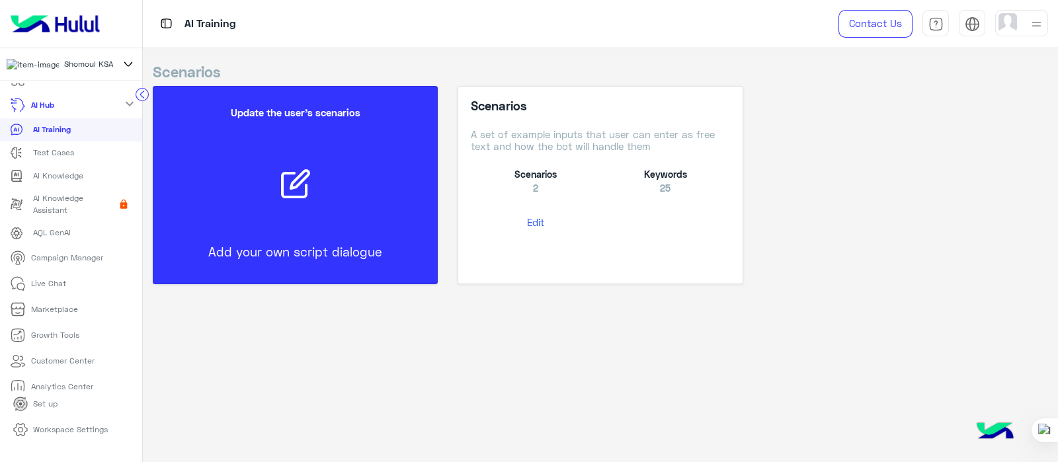
click at [546, 219] on button "Edit" at bounding box center [536, 222] width 130 height 24
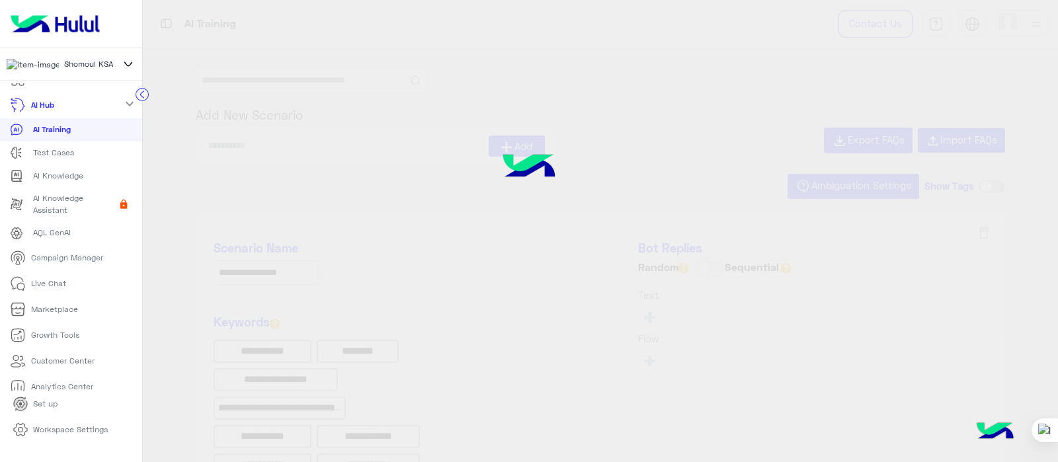
type input "**********"
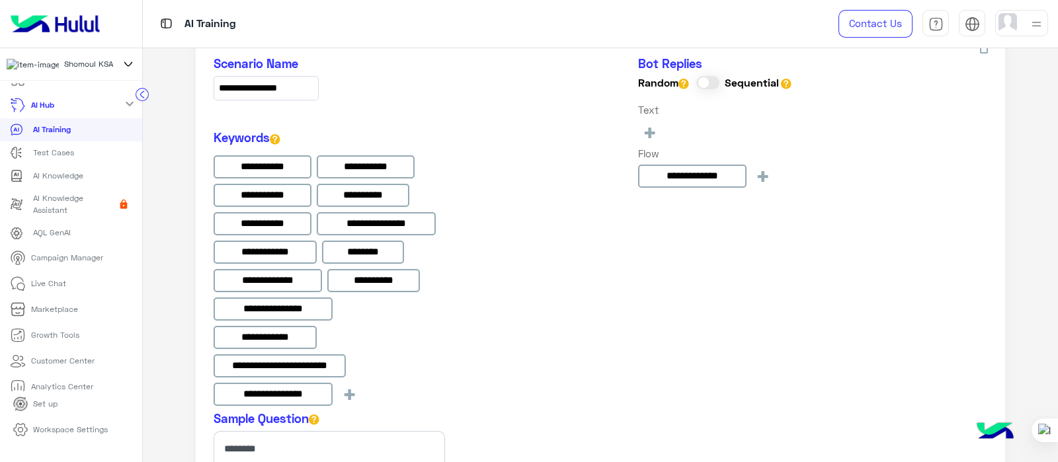
scroll to position [745, 0]
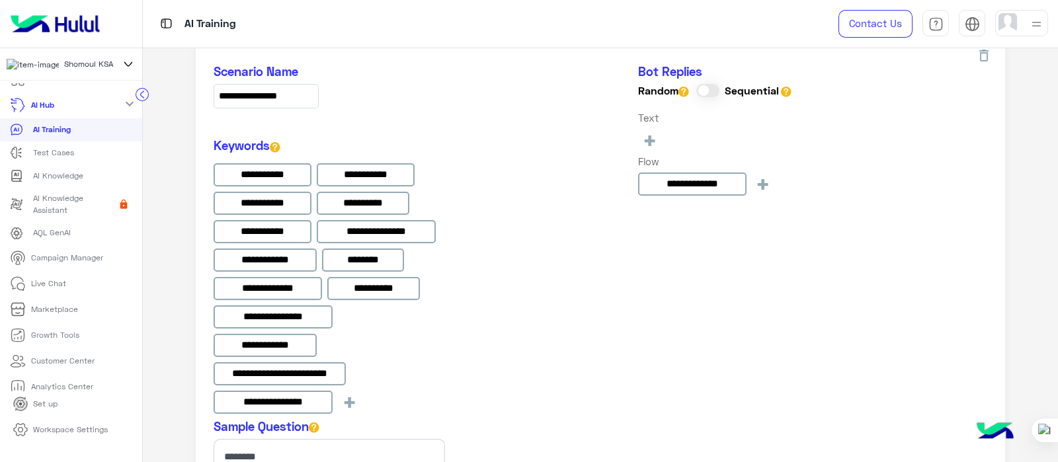
drag, startPoint x: 1051, startPoint y: 274, endPoint x: 1048, endPoint y: 331, distance: 57.0
click at [1048, 331] on div "**********" at bounding box center [600, 31] width 915 height 1416
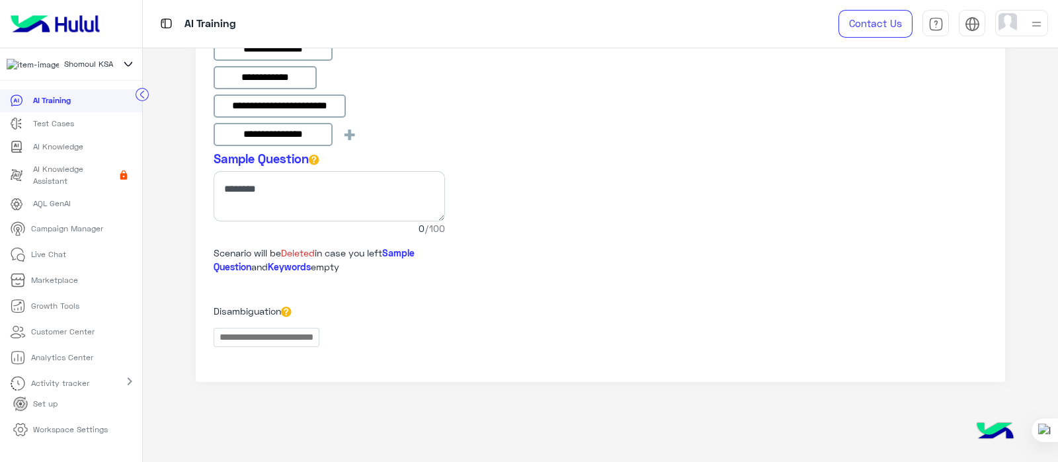
scroll to position [0, 0]
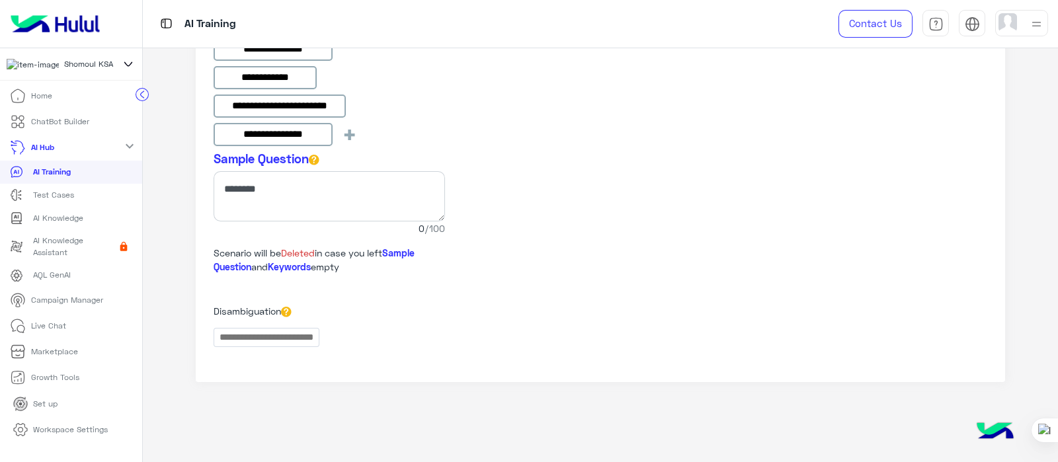
click at [142, 92] on circle at bounding box center [142, 94] width 13 height 13
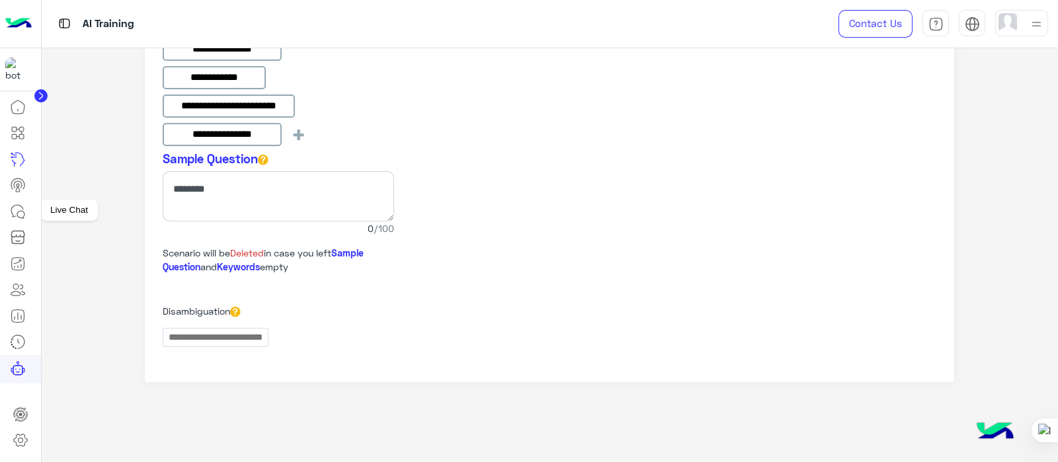
click at [26, 210] on link at bounding box center [18, 211] width 36 height 26
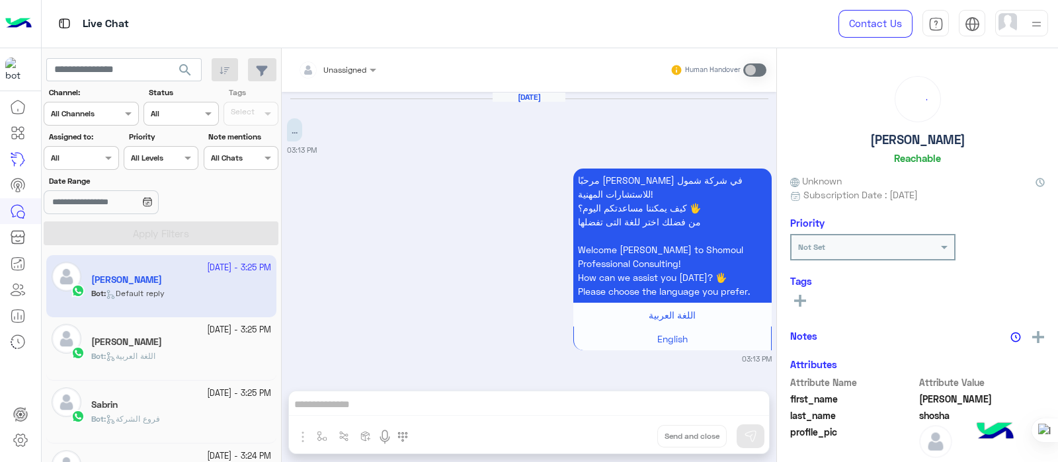
scroll to position [1035, 0]
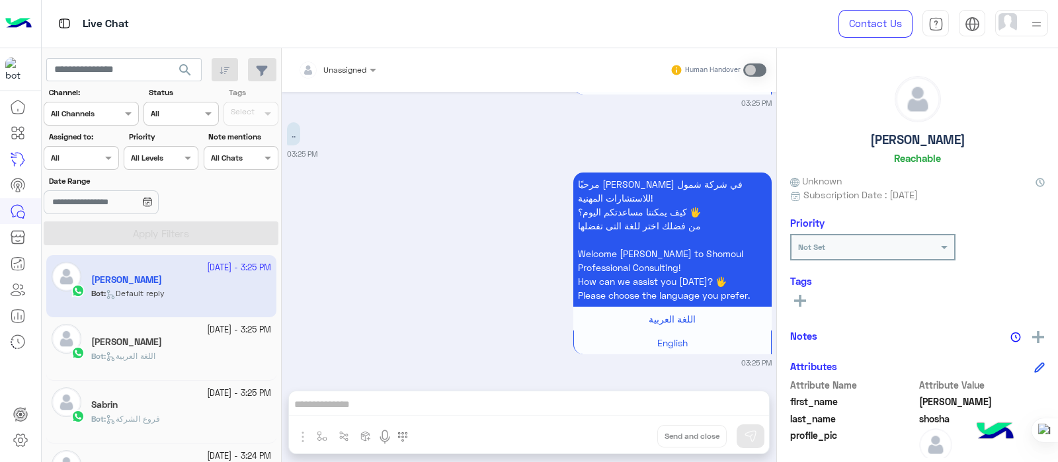
drag, startPoint x: 275, startPoint y: 274, endPoint x: 275, endPoint y: 282, distance: 7.3
click at [275, 282] on div "[DATE] - 3:25 PM [PERSON_NAME] Bot : Default reply [DATE] - 3:25 PM [PERSON_NAM…" at bounding box center [162, 359] width 240 height 217
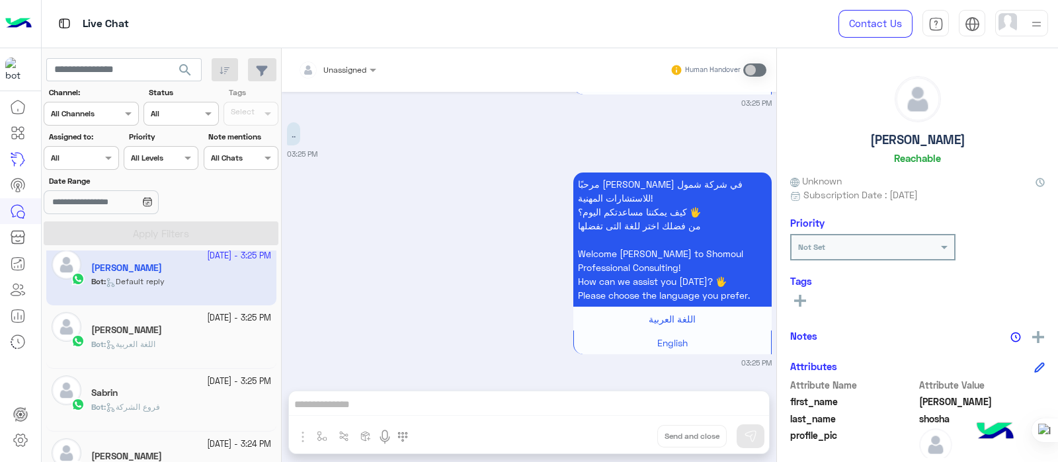
scroll to position [0, 0]
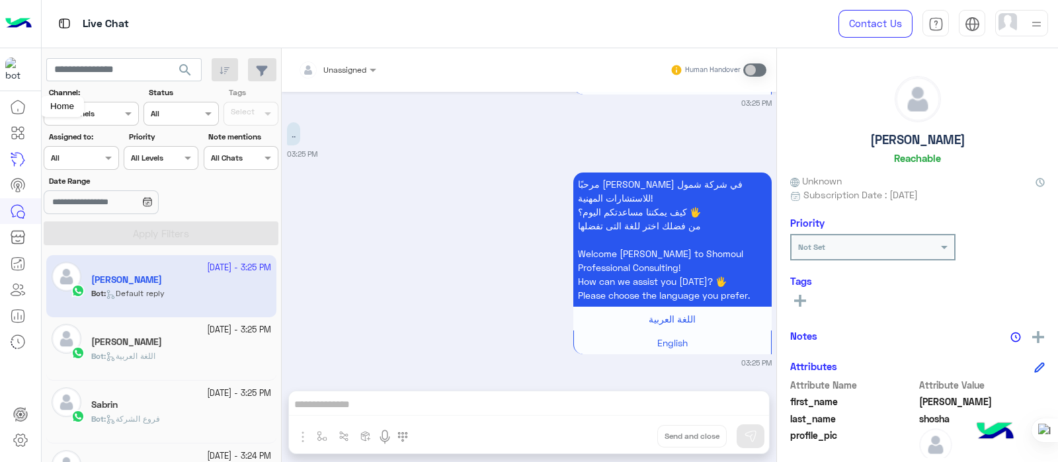
click at [26, 106] on link at bounding box center [18, 107] width 36 height 26
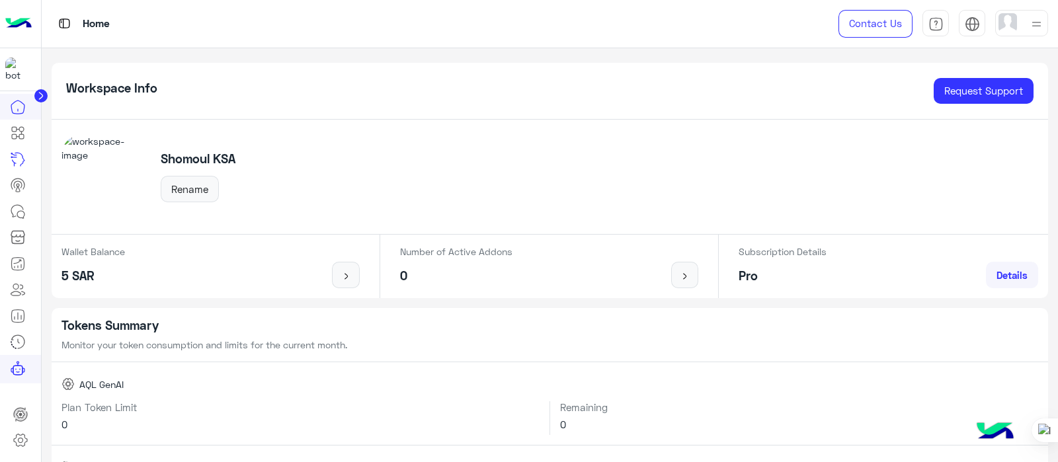
click at [13, 28] on img at bounding box center [18, 24] width 26 height 28
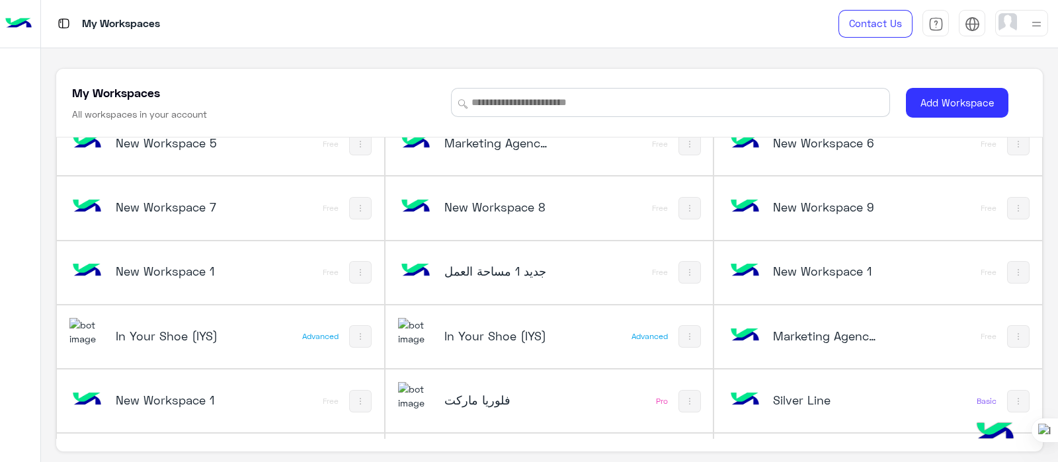
scroll to position [2646, 0]
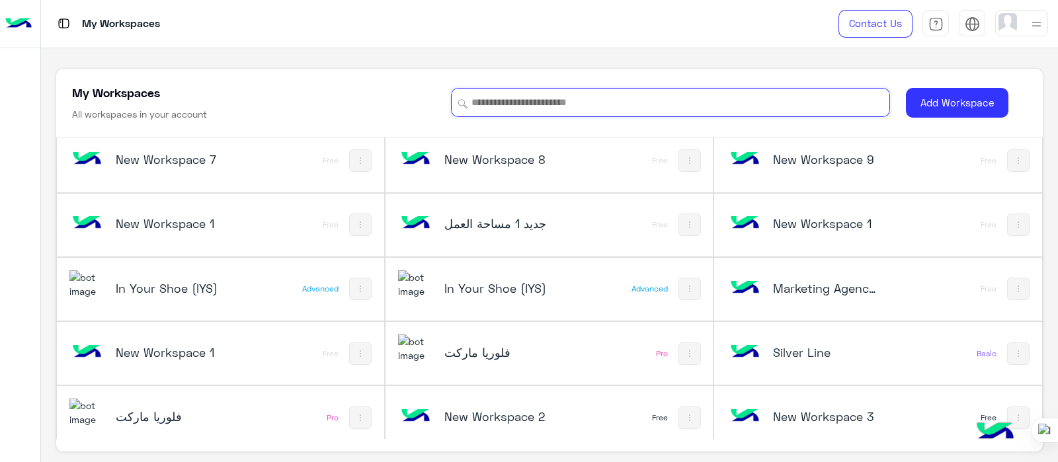
click at [591, 102] on input at bounding box center [670, 102] width 439 height 29
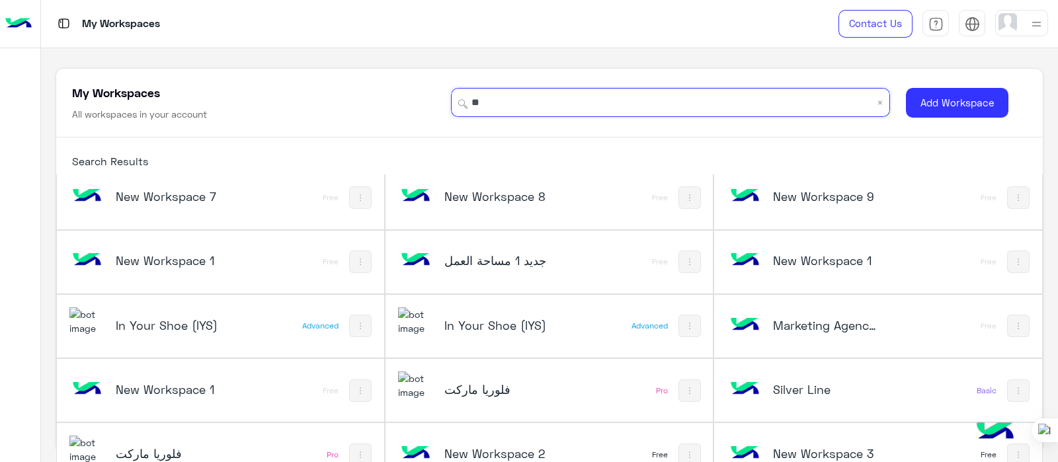
type input "*"
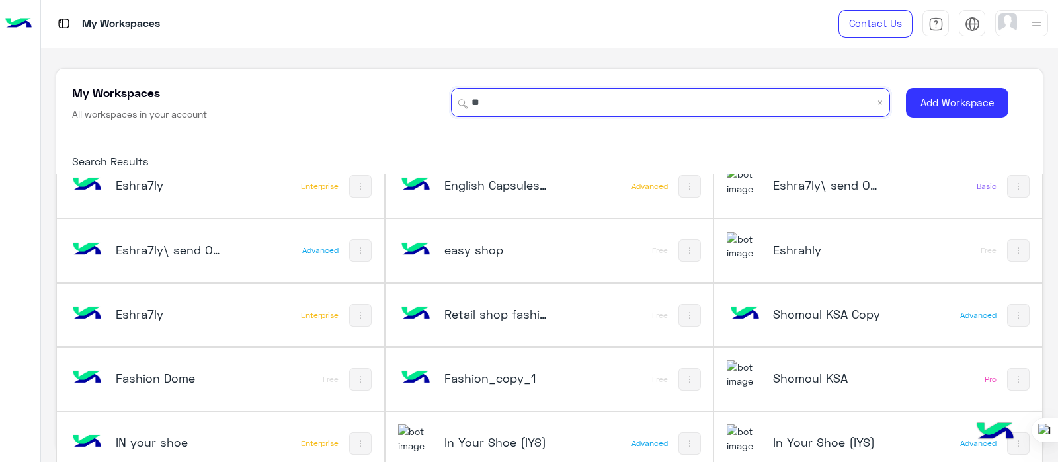
scroll to position [147, 0]
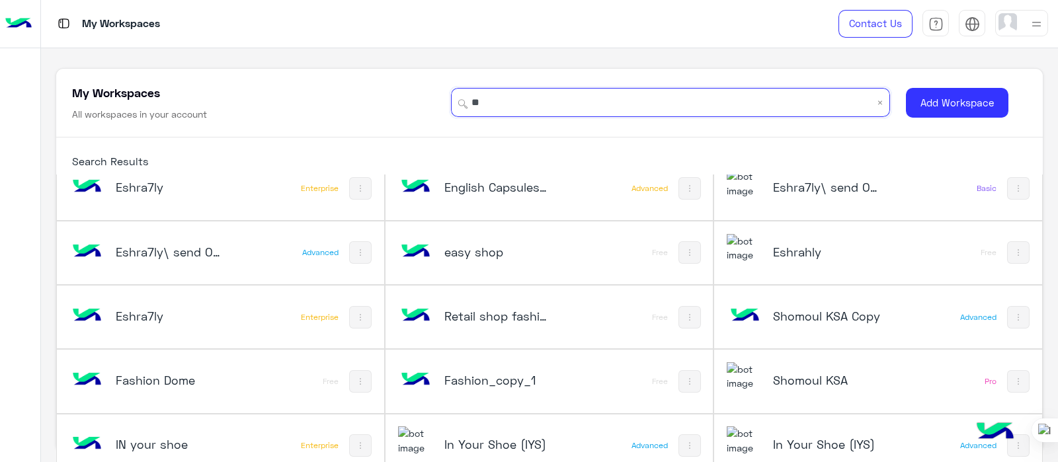
type input "**"
click at [757, 372] on div "Shomoul KSA" at bounding box center [818, 381] width 182 height 38
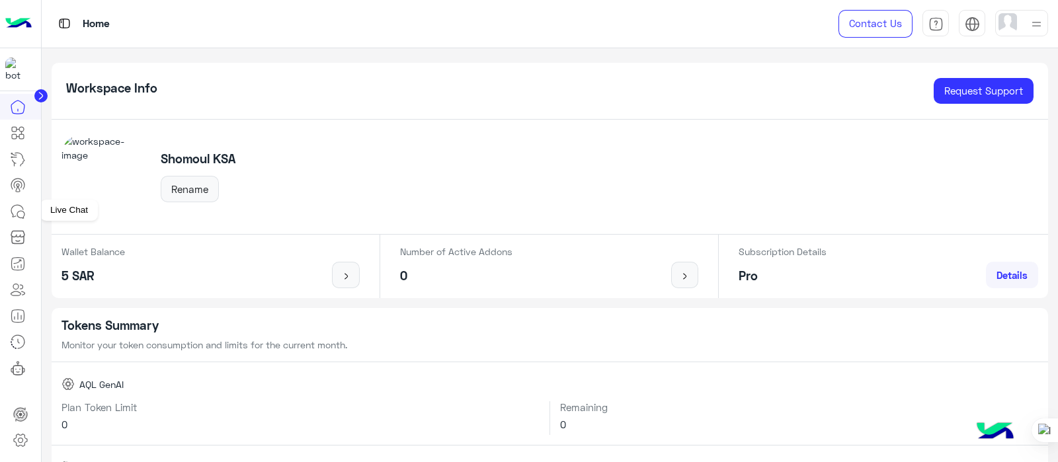
click at [23, 217] on icon at bounding box center [20, 214] width 7 height 7
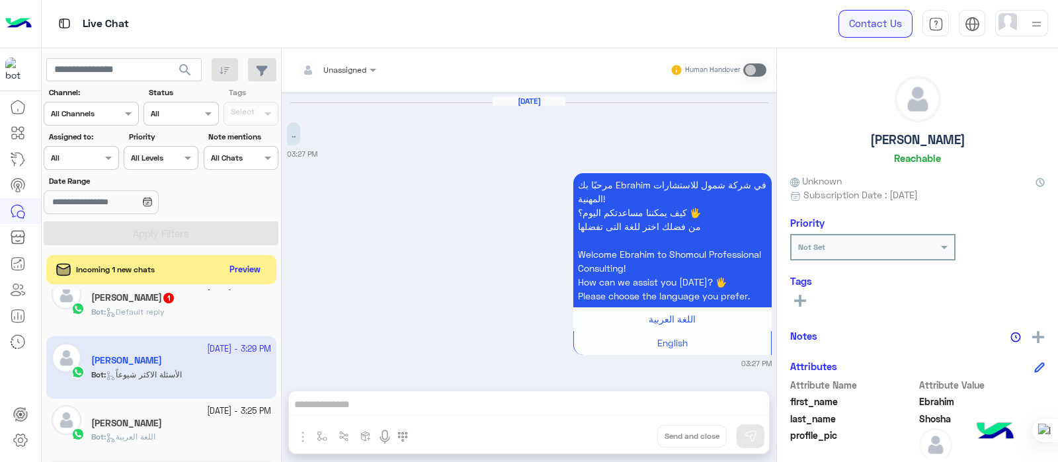
scroll to position [1333, 0]
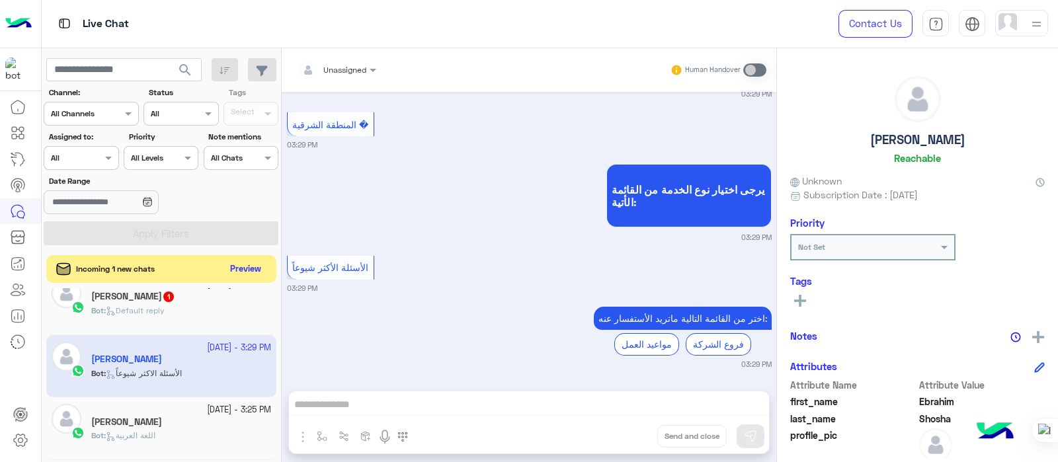
click at [241, 269] on button "Preview" at bounding box center [245, 270] width 41 height 18
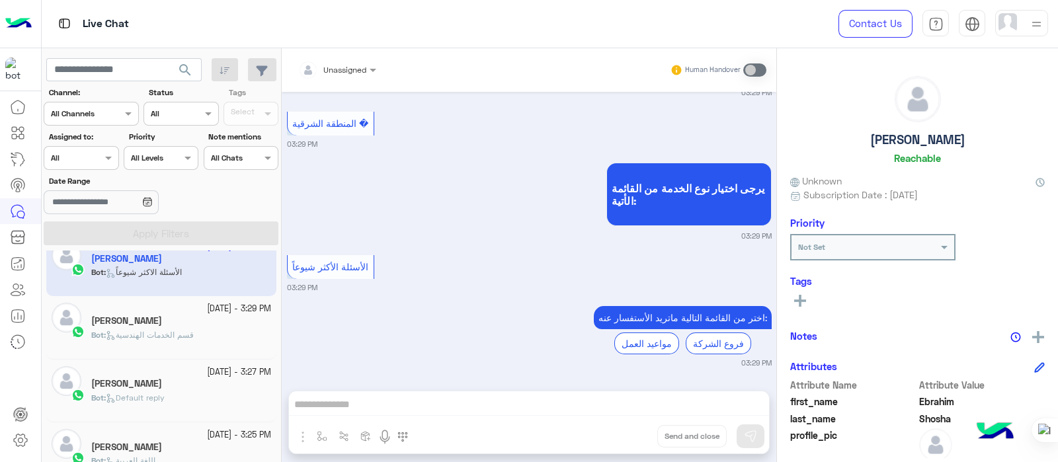
scroll to position [0, 0]
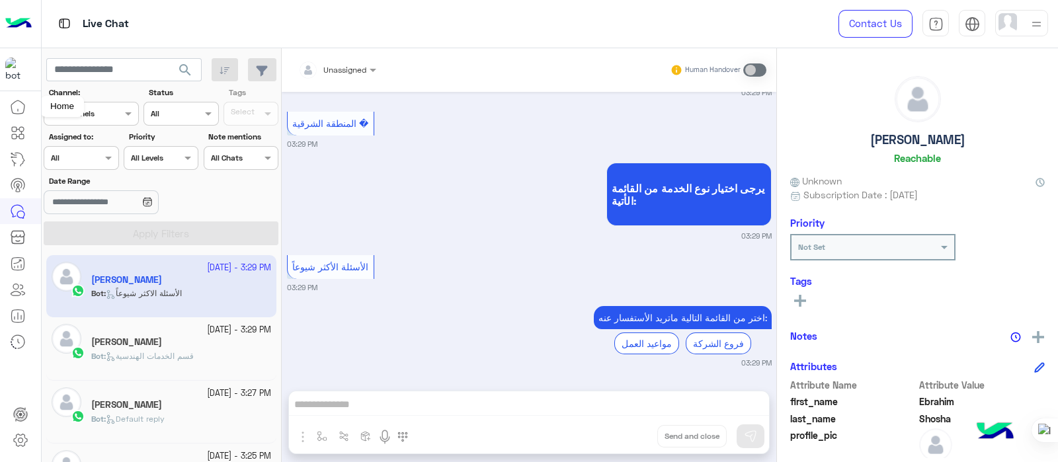
click at [20, 112] on icon at bounding box center [18, 107] width 16 height 16
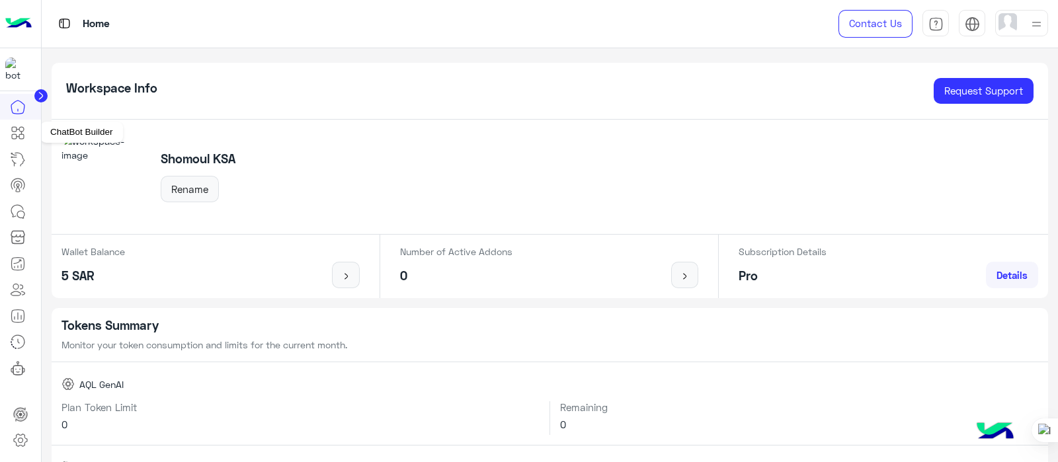
click at [14, 127] on icon at bounding box center [14, 129] width 5 height 5
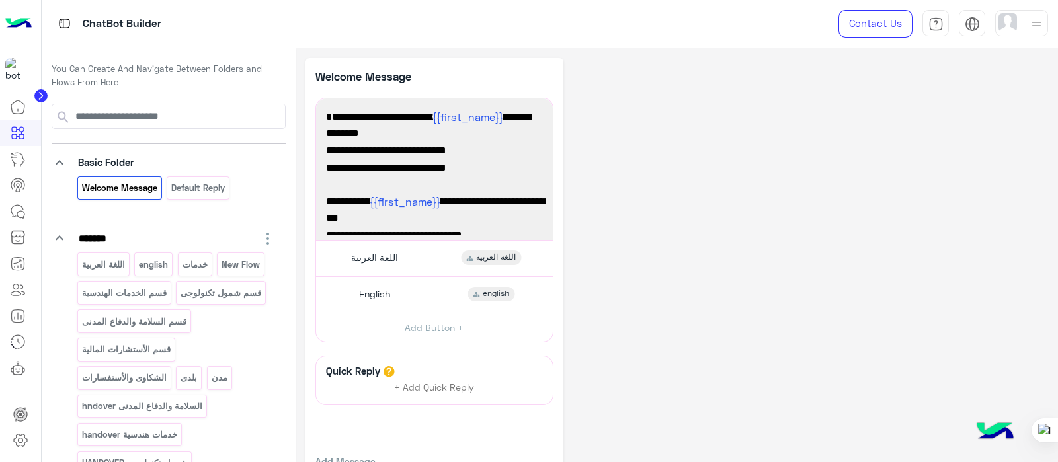
click at [28, 20] on img at bounding box center [18, 24] width 26 height 28
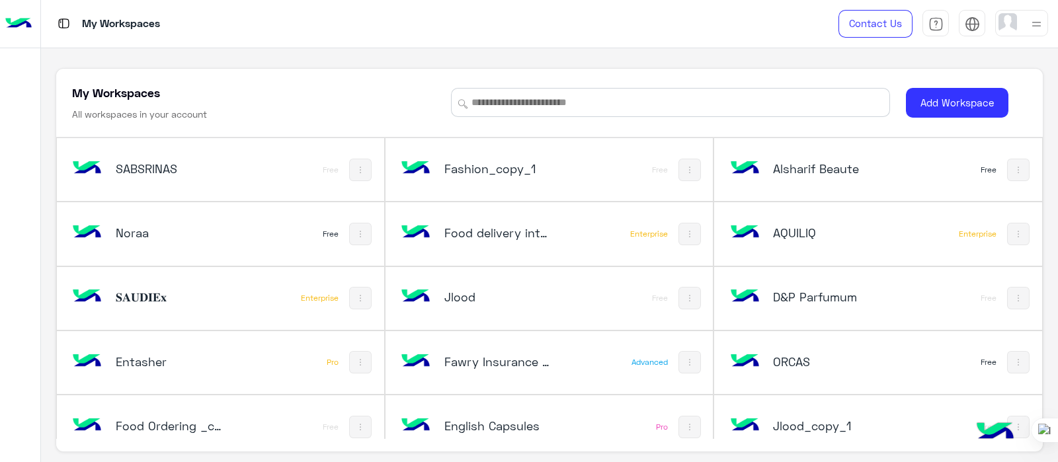
scroll to position [2646, 0]
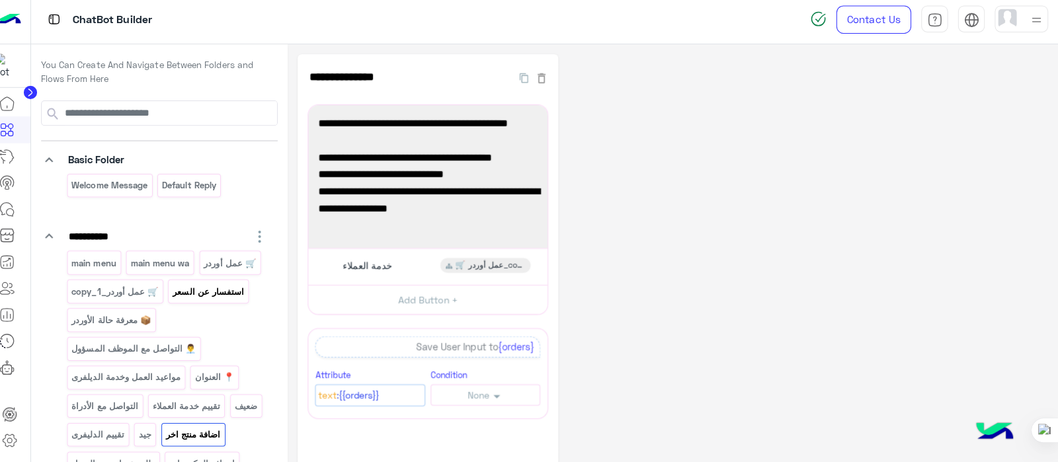
scroll to position [84, 0]
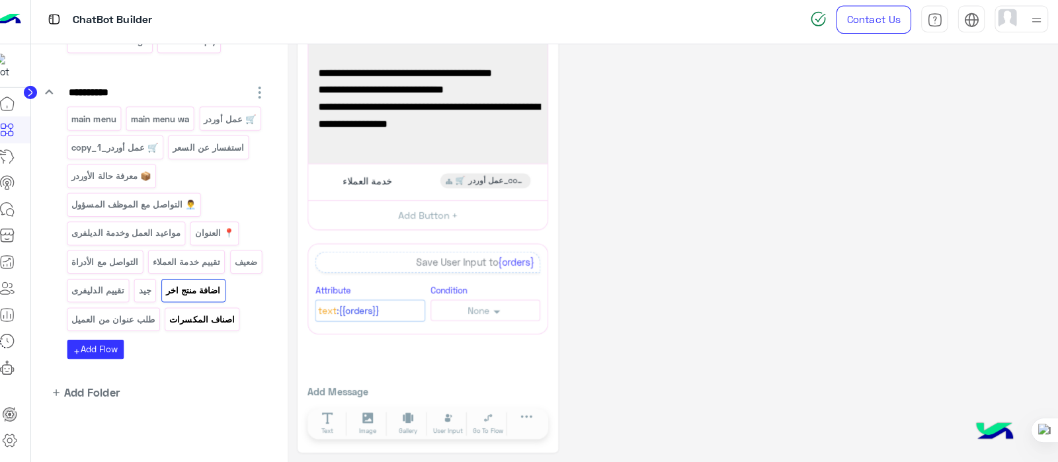
click at [178, 328] on p "اصناف المكسرات" at bounding box center [211, 320] width 67 height 15
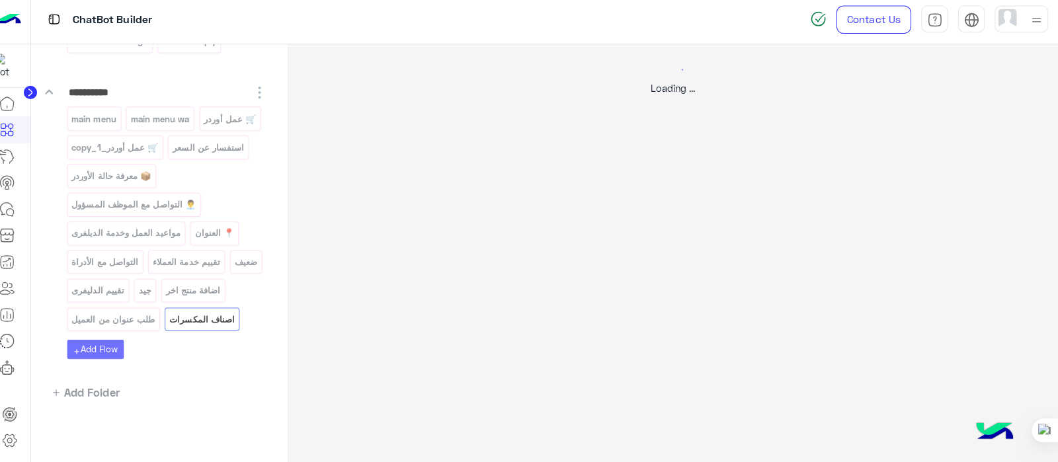
scroll to position [0, 0]
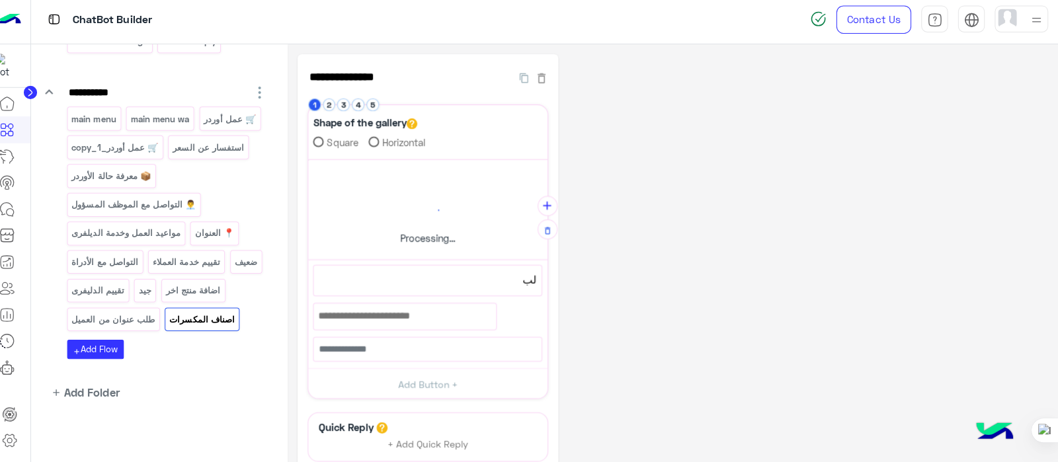
click at [22, 27] on img at bounding box center [18, 24] width 26 height 28
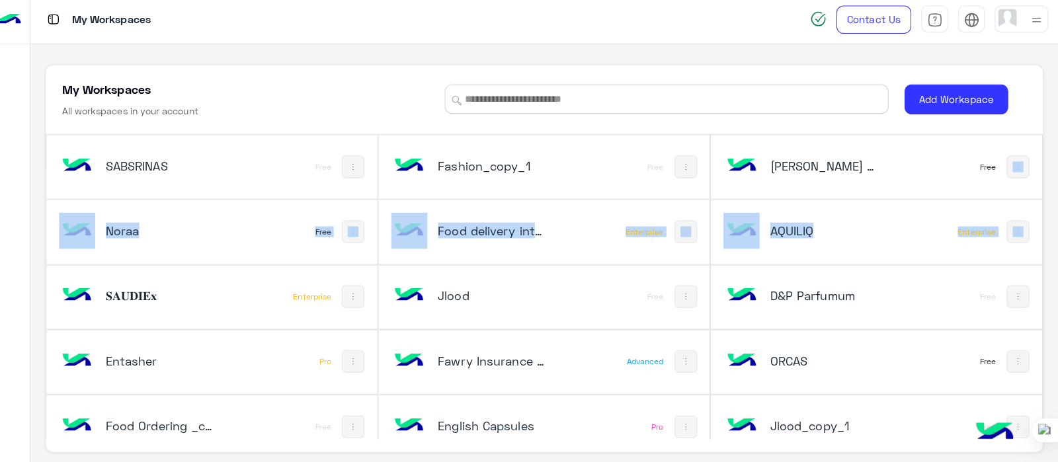
drag, startPoint x: 1033, startPoint y: 153, endPoint x: 1056, endPoint y: 243, distance: 92.9
click at [1056, 243] on div "My Workspaces All workspaces in your account Add Workspace SABSRINAS Free Fashi…" at bounding box center [549, 255] width 1017 height 415
click at [1043, 158] on div "My Workspaces All workspaces in your account Add Workspace SABSRINAS Free Fashi…" at bounding box center [549, 255] width 1017 height 415
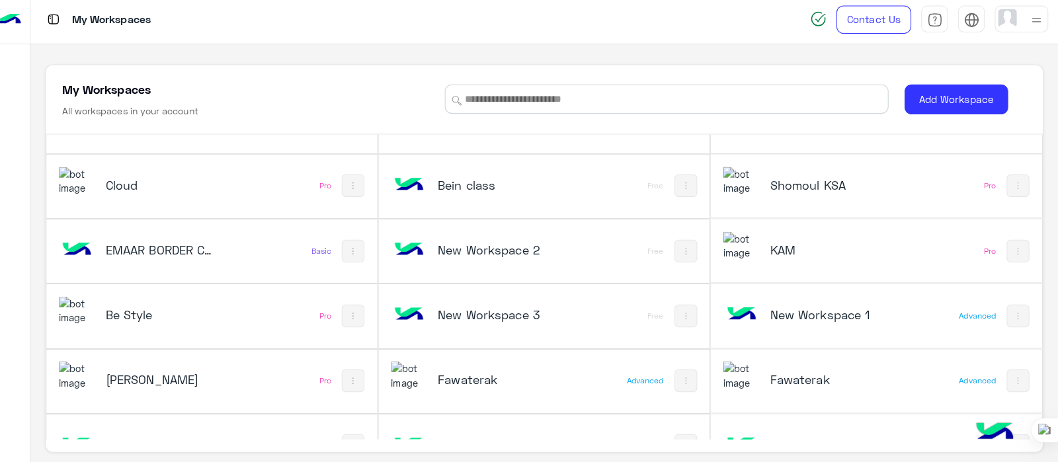
scroll to position [2646, 0]
